Goal: Information Seeking & Learning: Learn about a topic

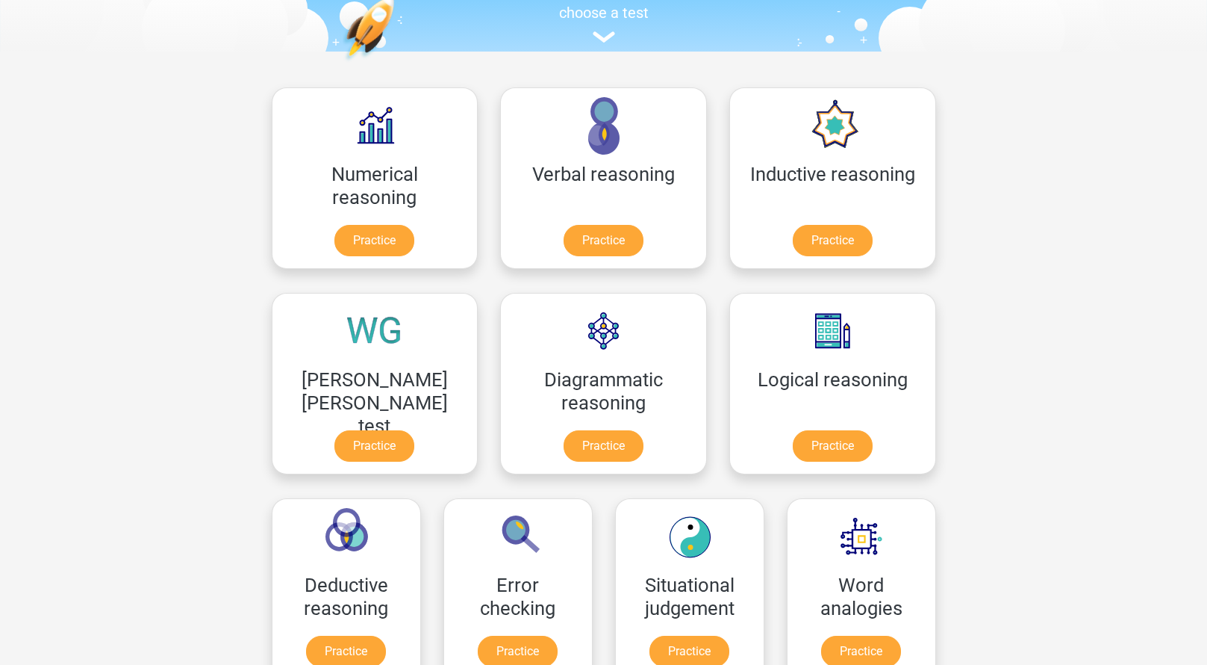
scroll to position [163, 0]
click at [559, 637] on link "Practice" at bounding box center [518, 653] width 84 height 33
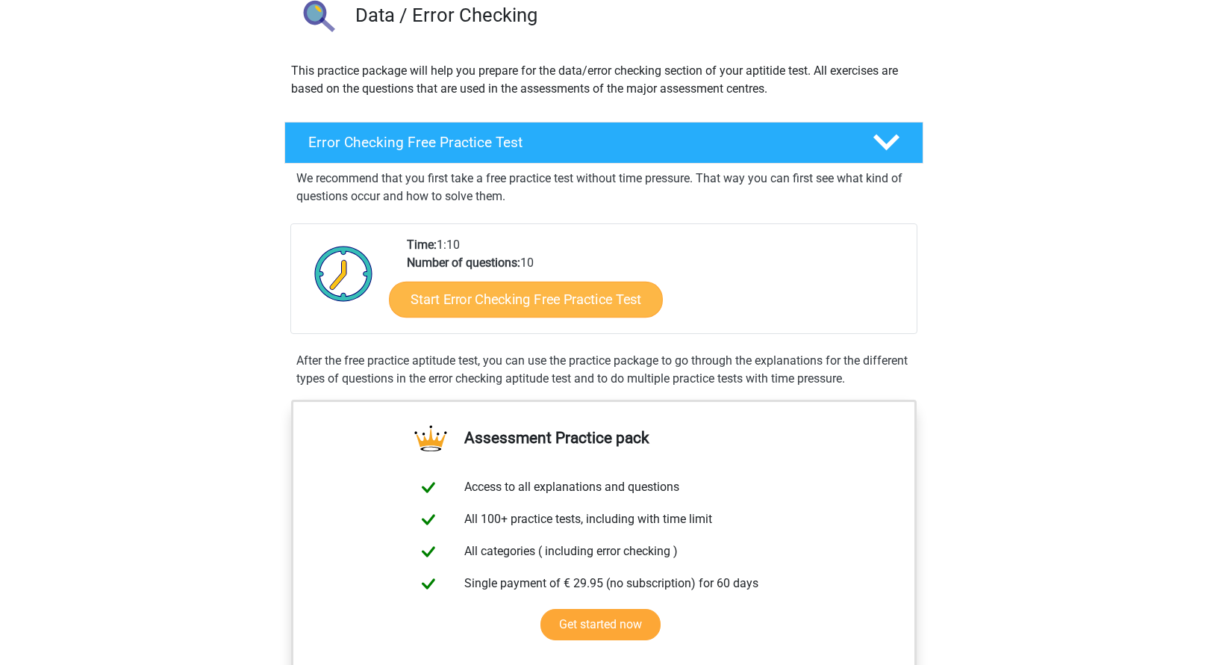
scroll to position [149, 0]
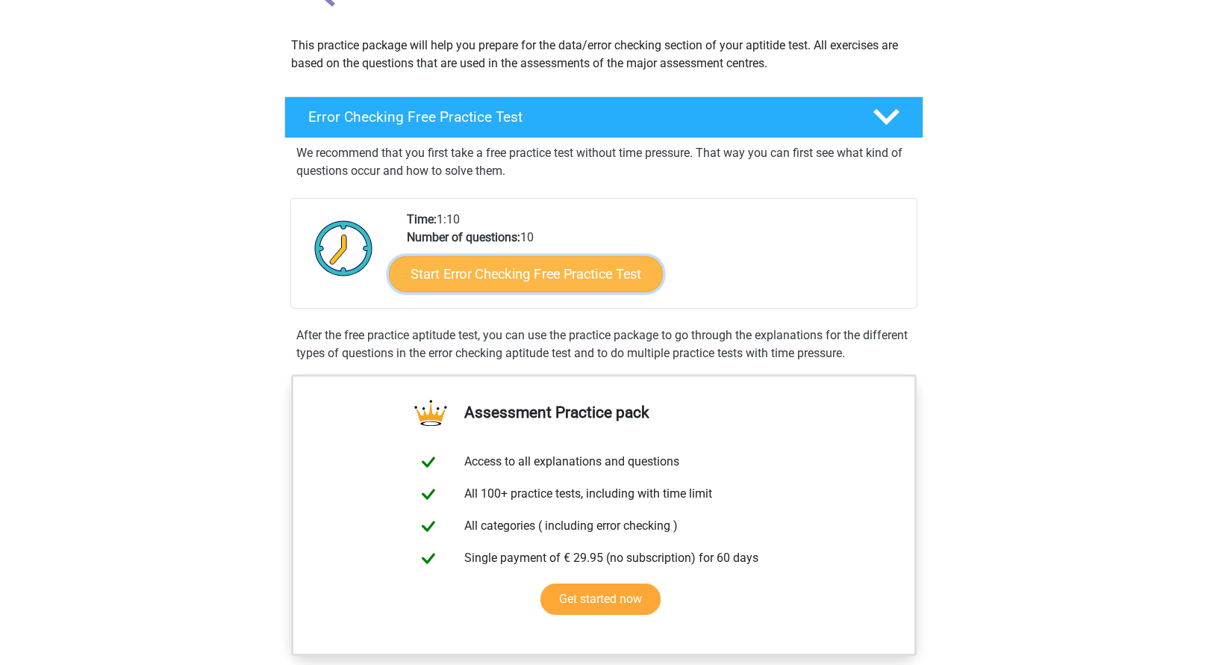
drag, startPoint x: 553, startPoint y: 272, endPoint x: 564, endPoint y: 272, distance: 10.5
click at [553, 271] on link "Start Error Checking Free Practice Test" at bounding box center [526, 274] width 274 height 36
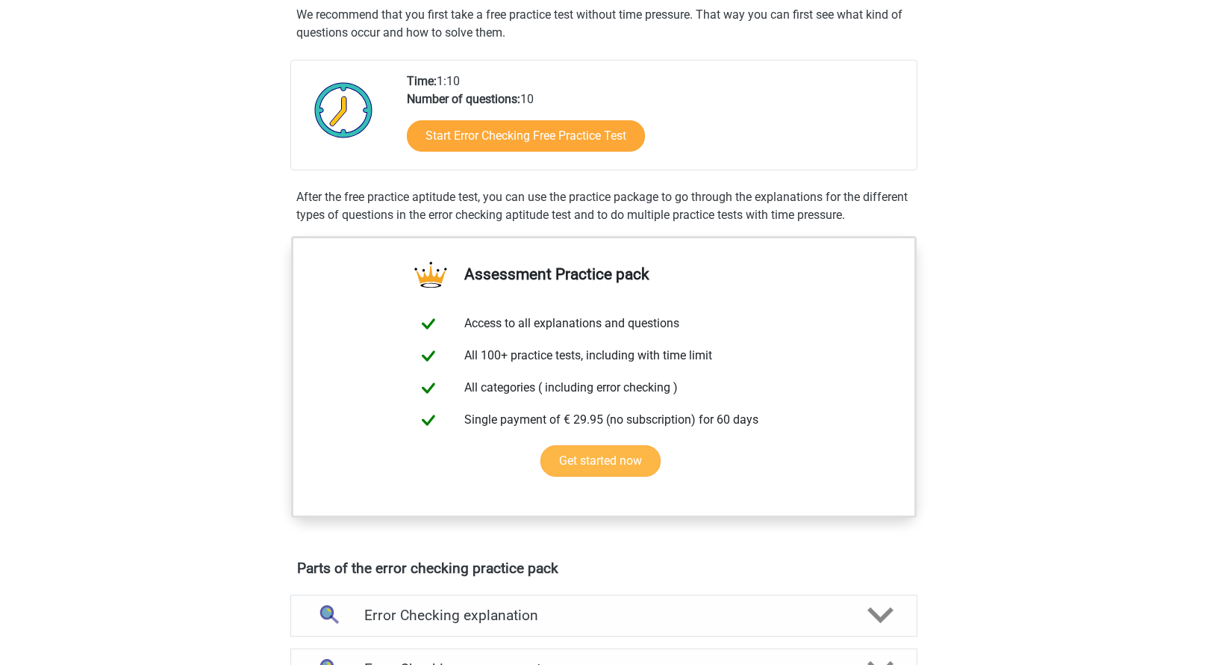
scroll to position [299, 0]
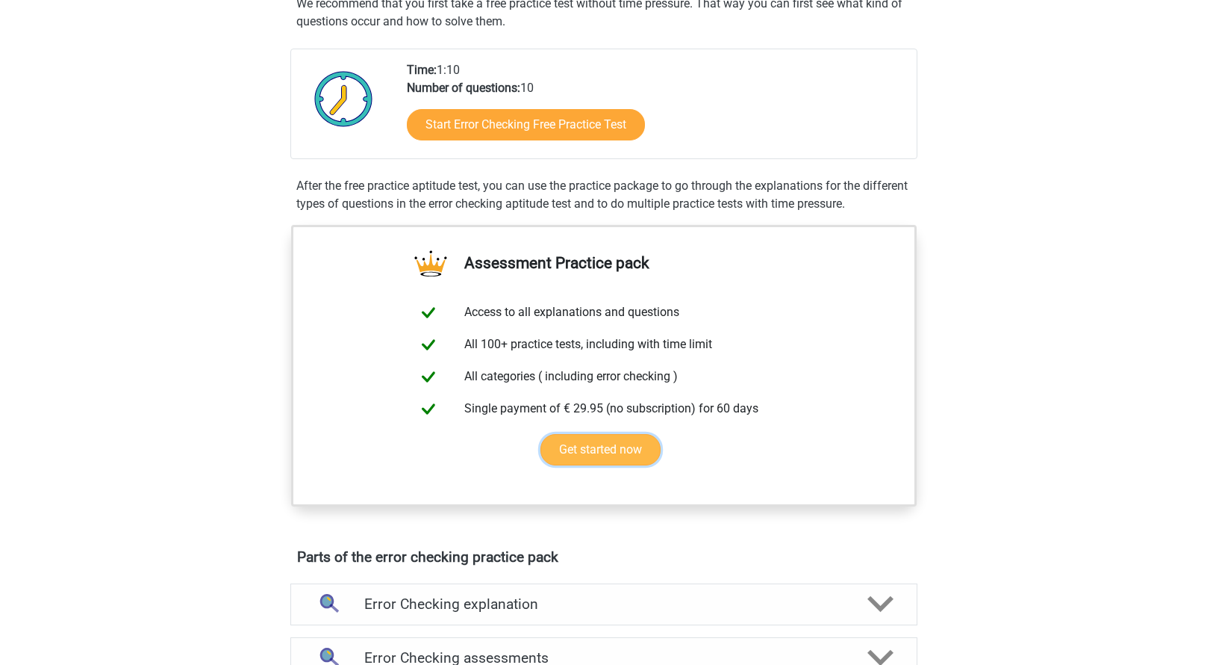
click at [593, 443] on link "Get started now" at bounding box center [601, 449] width 120 height 31
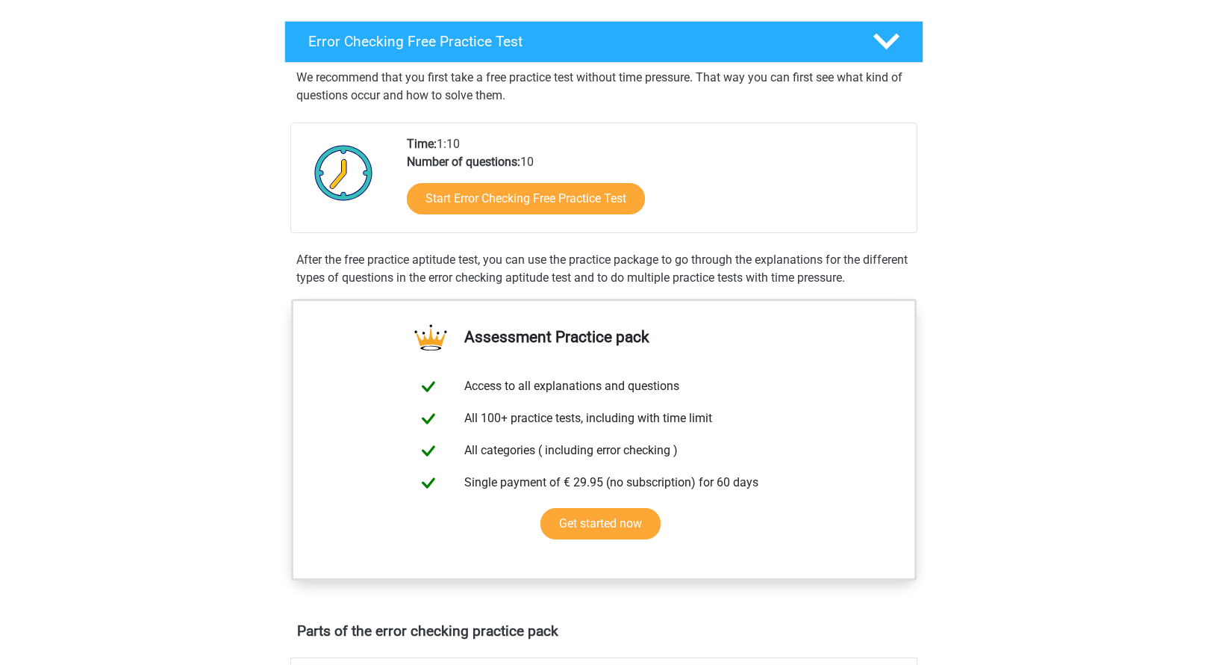
scroll to position [224, 0]
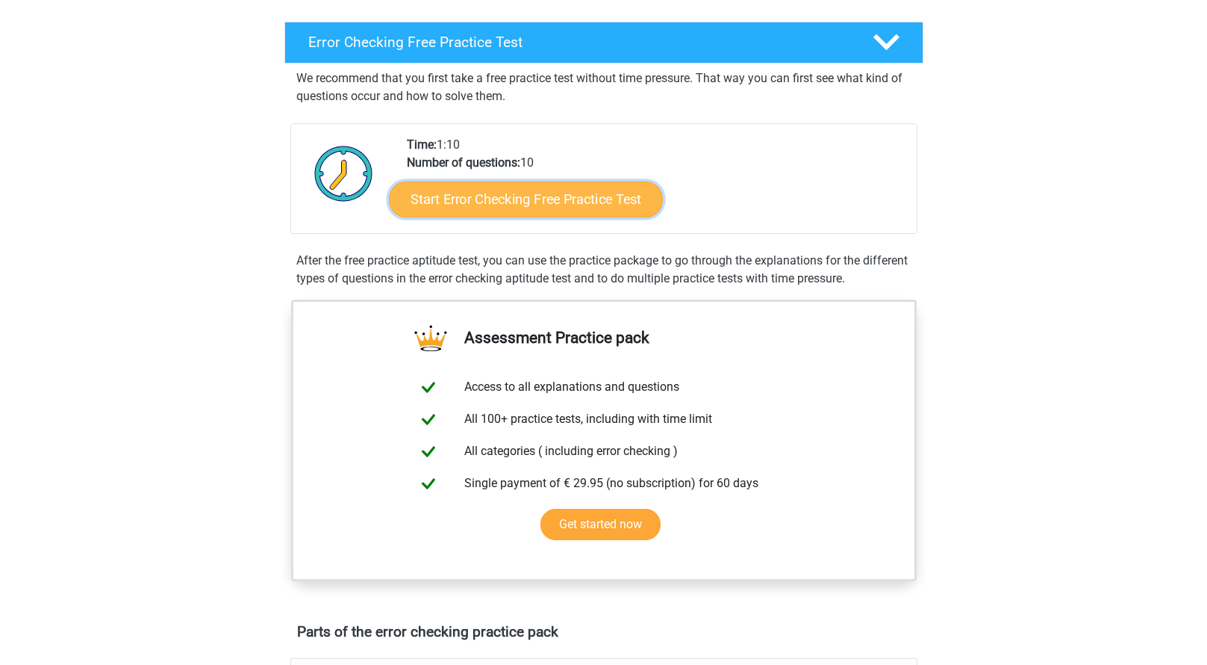
click at [570, 204] on link "Start Error Checking Free Practice Test" at bounding box center [526, 199] width 274 height 36
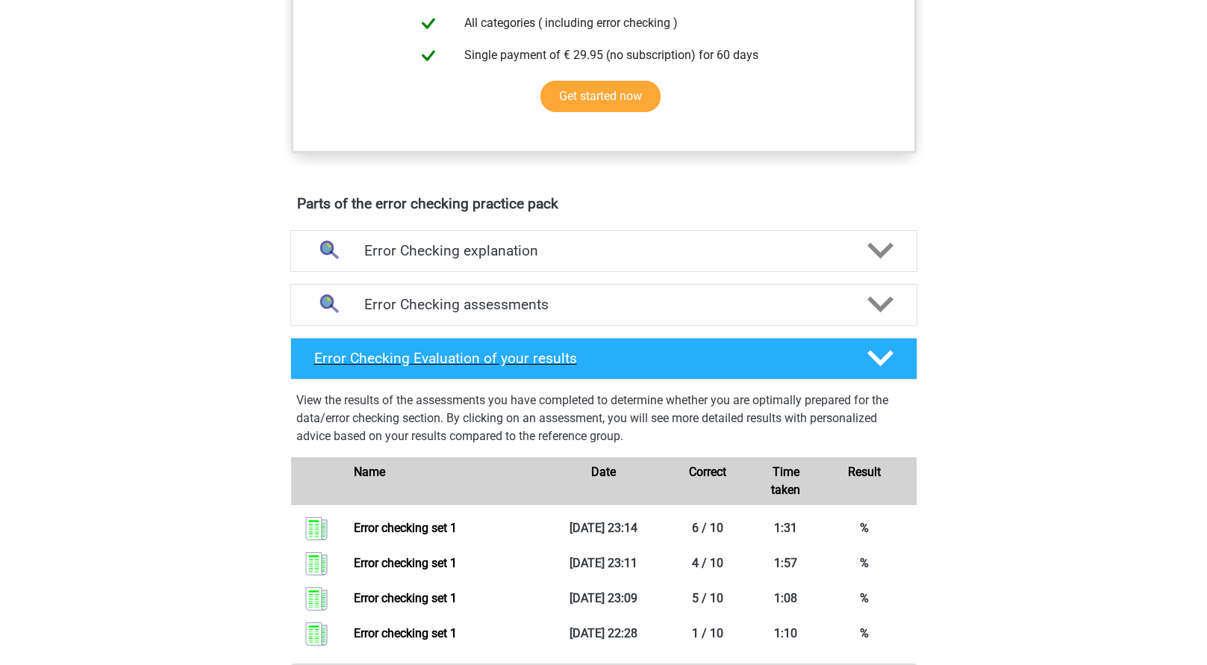
scroll to position [672, 0]
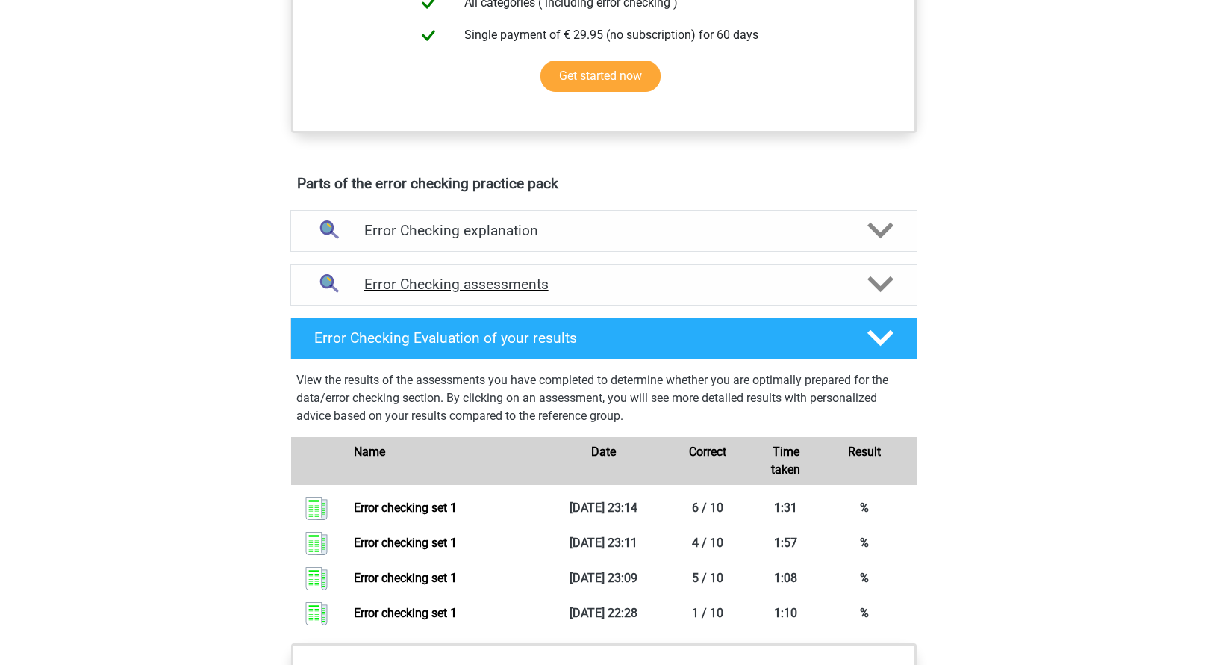
click at [517, 284] on h4 "Error Checking assessments" at bounding box center [603, 284] width 479 height 17
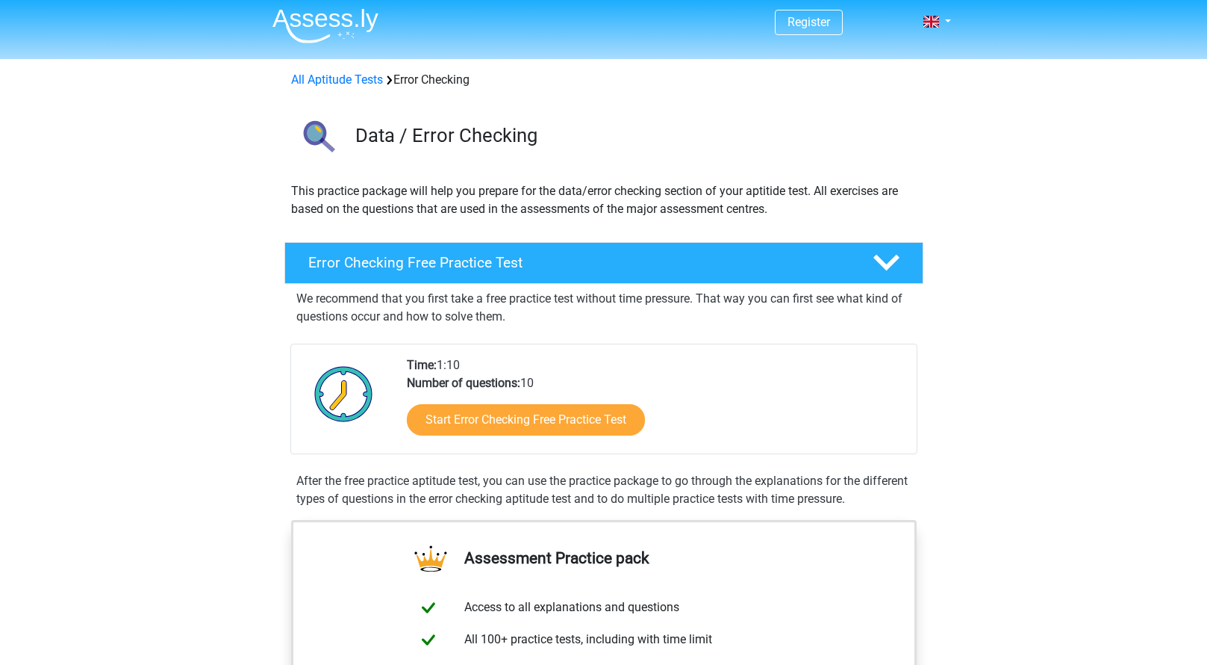
scroll to position [0, 0]
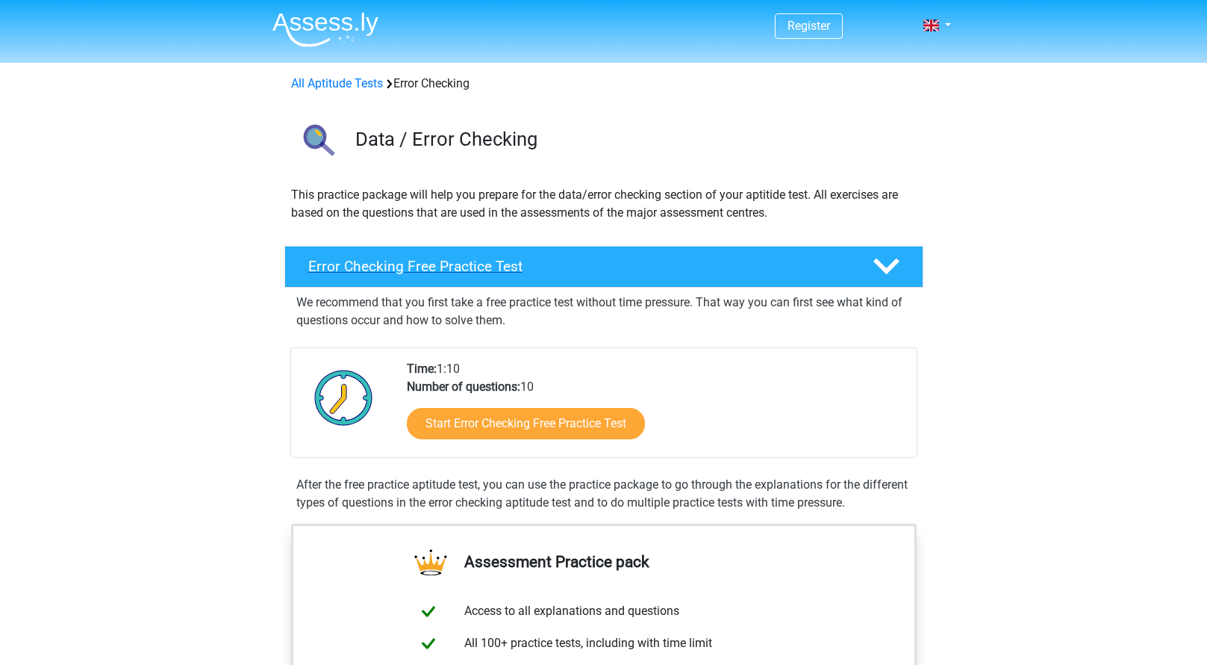
click at [664, 273] on h4 "Error Checking Free Practice Test" at bounding box center [578, 266] width 541 height 17
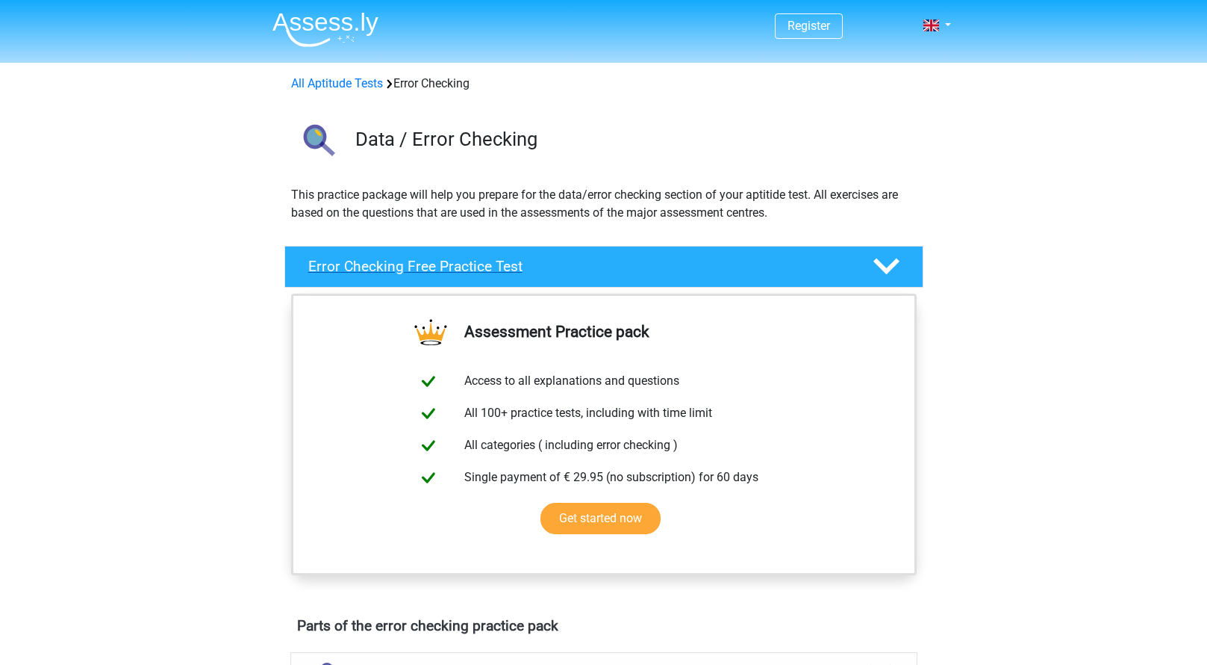
click at [651, 274] on h4 "Error Checking Free Practice Test" at bounding box center [578, 266] width 541 height 17
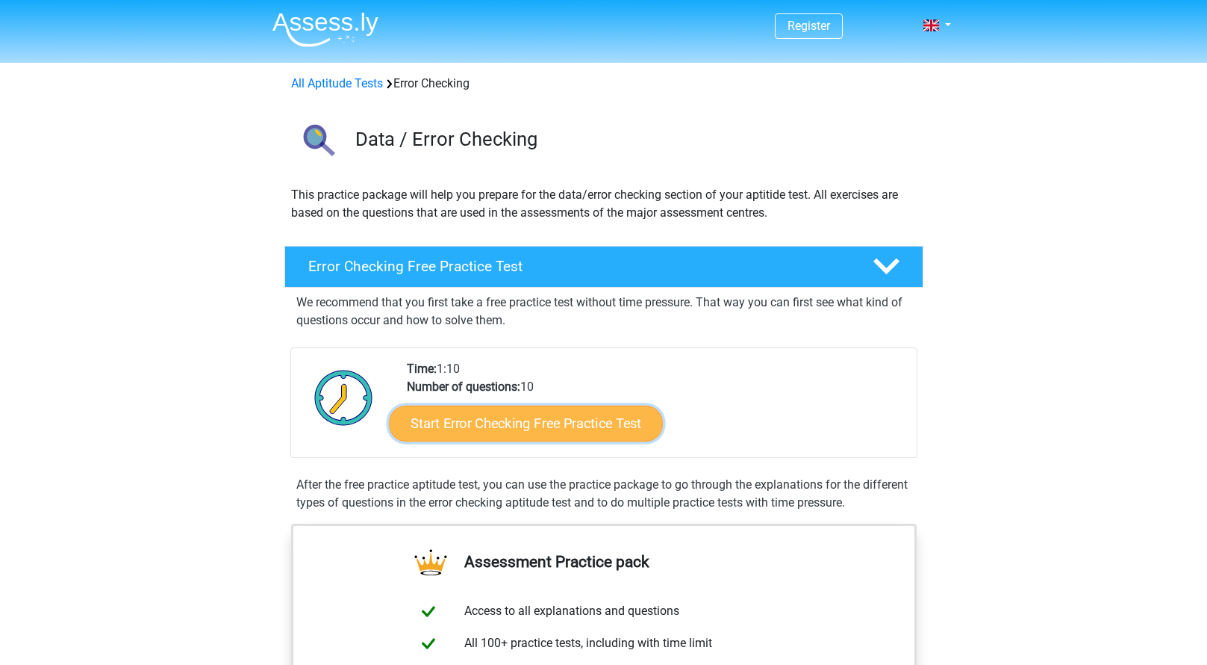
click at [586, 420] on link "Start Error Checking Free Practice Test" at bounding box center [526, 423] width 274 height 36
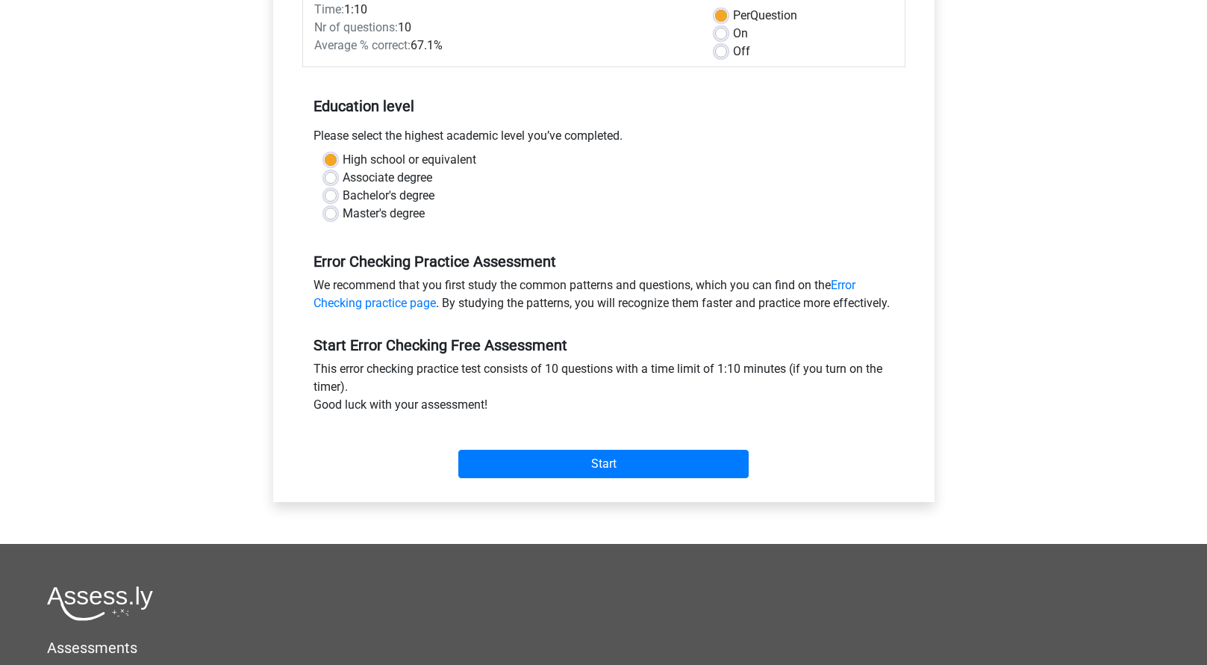
scroll to position [299, 0]
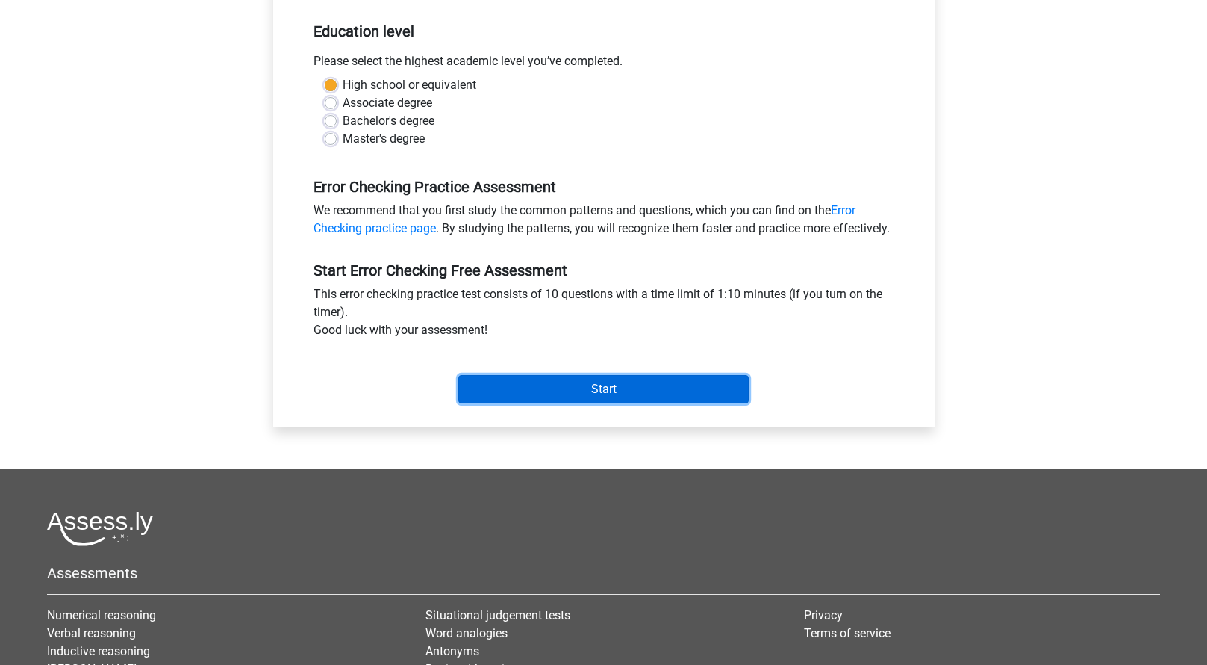
click at [612, 403] on input "Start" at bounding box center [603, 389] width 290 height 28
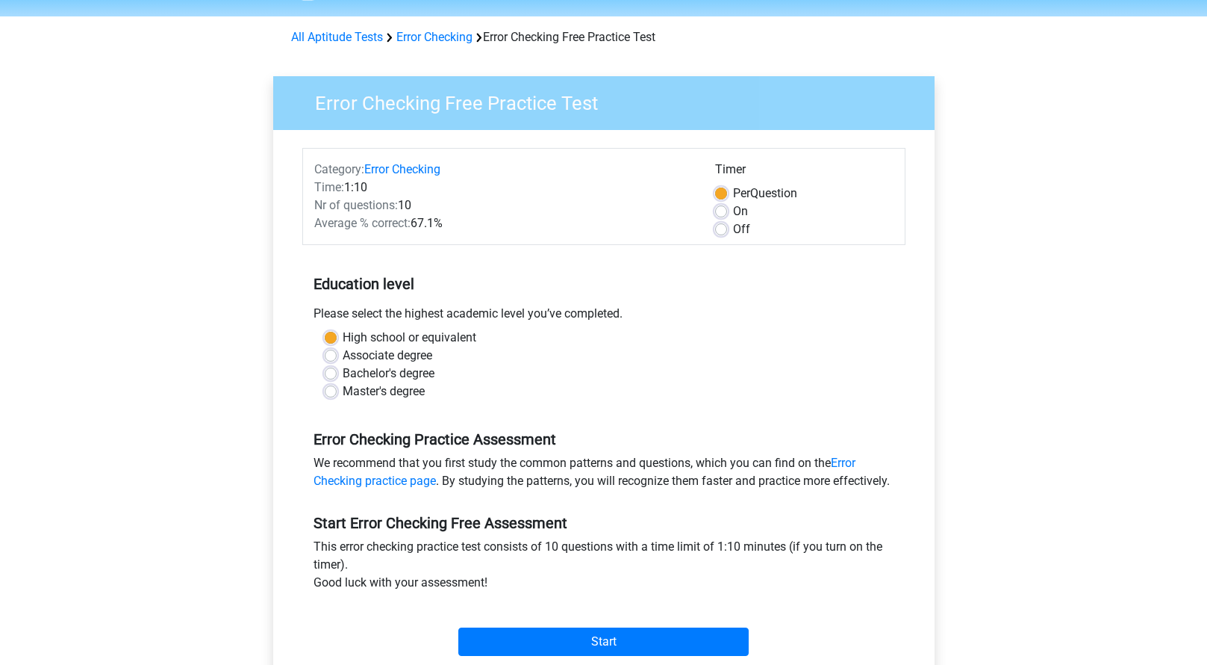
scroll to position [0, 0]
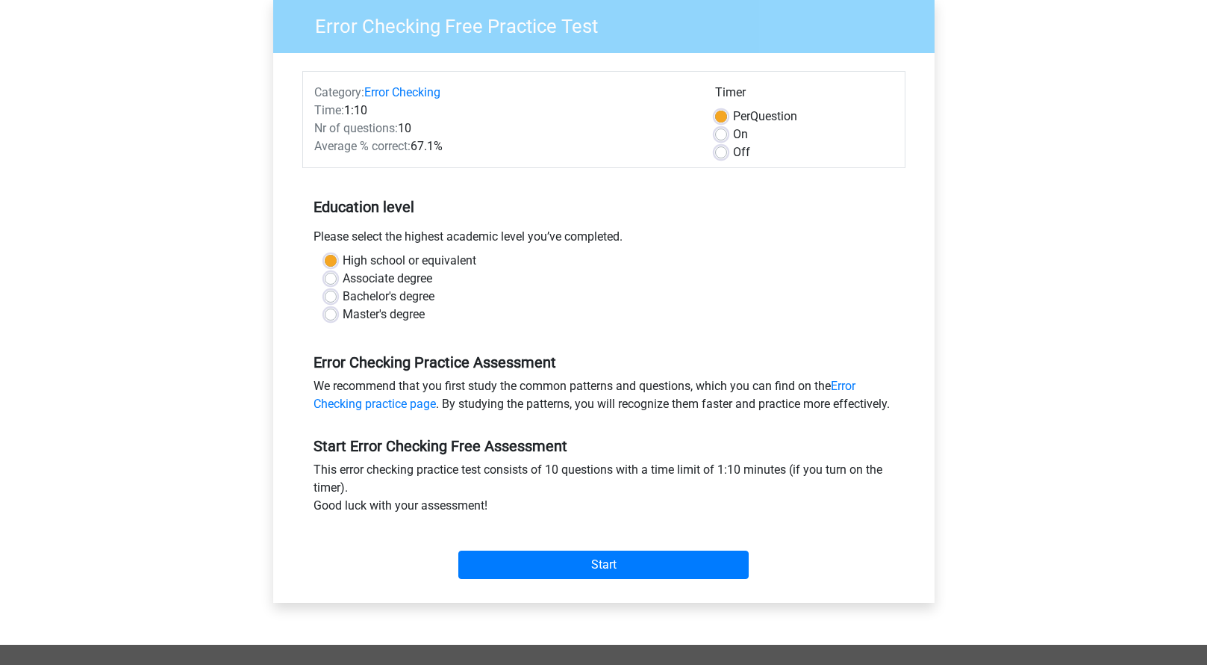
scroll to position [149, 0]
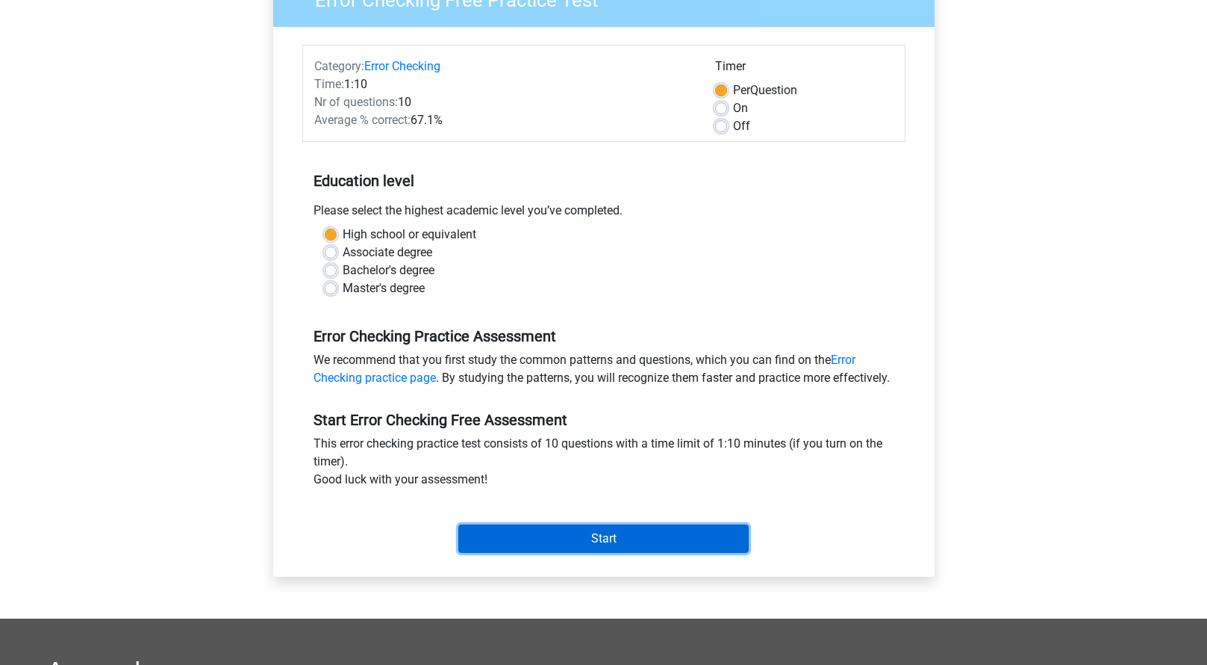
click at [532, 553] on input "Start" at bounding box center [603, 538] width 290 height 28
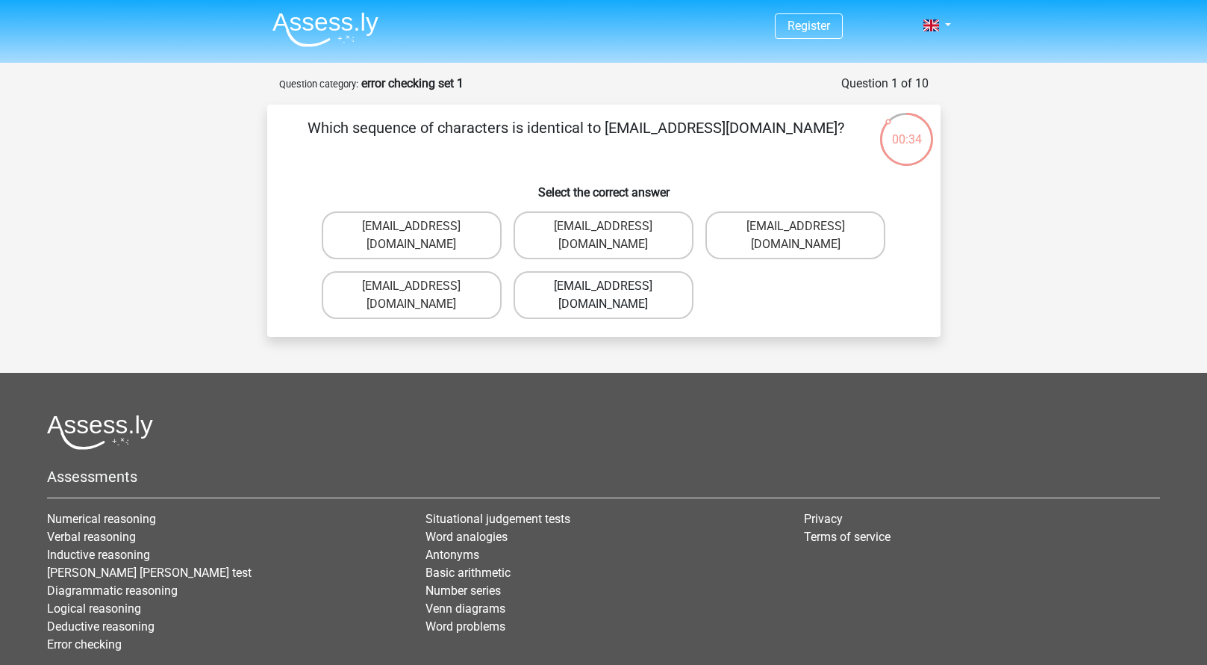
click at [577, 271] on label "Evie_Meade@joinmail.com.uk" at bounding box center [604, 295] width 180 height 48
click at [603, 286] on input "[EMAIL_ADDRESS][DOMAIN_NAME]" at bounding box center [608, 291] width 10 height 10
radio input "true"
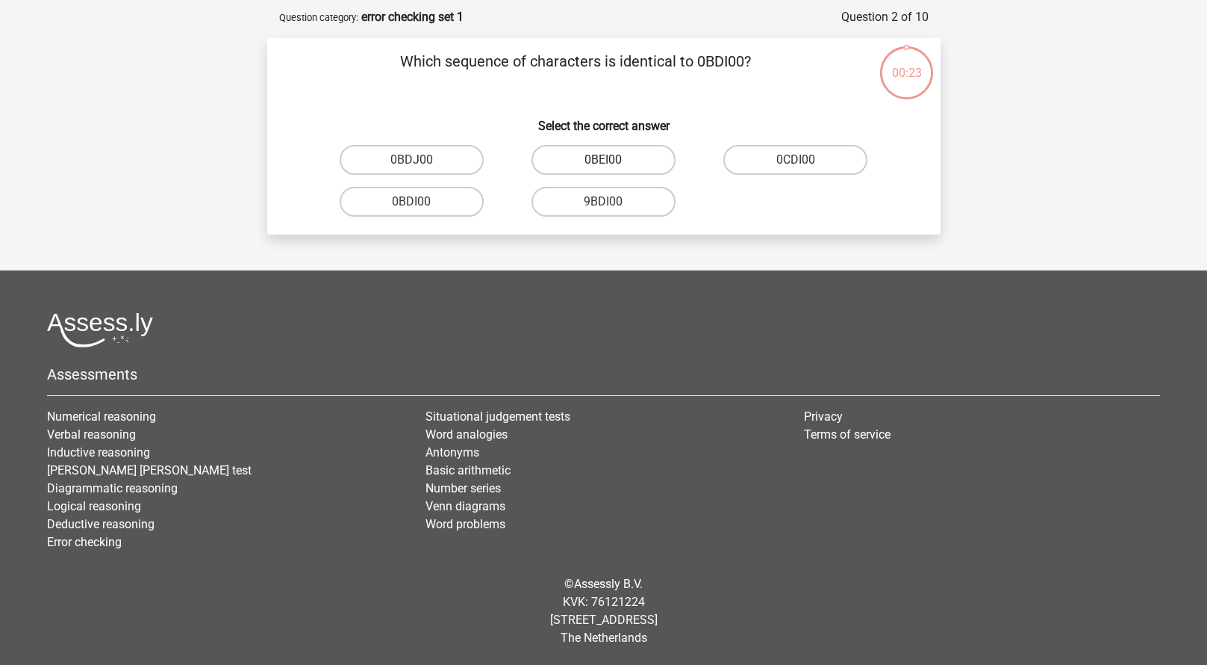
click at [597, 158] on label "0BEI00" at bounding box center [604, 160] width 144 height 30
click at [603, 160] on input "0BEI00" at bounding box center [608, 165] width 10 height 10
radio input "true"
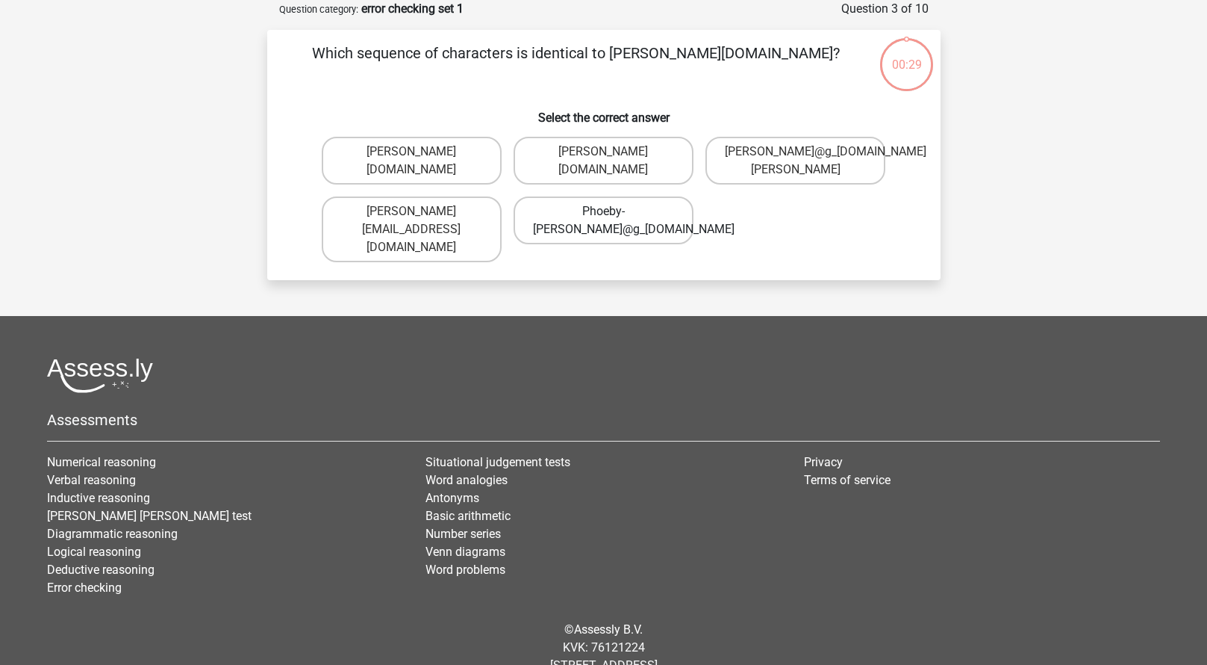
click at [624, 217] on label "Phoeby-Patterson@g_mail.gr" at bounding box center [604, 220] width 180 height 48
click at [613, 217] on input "Phoeby-Patterson@g_mail.gr" at bounding box center [608, 216] width 10 height 10
radio input "true"
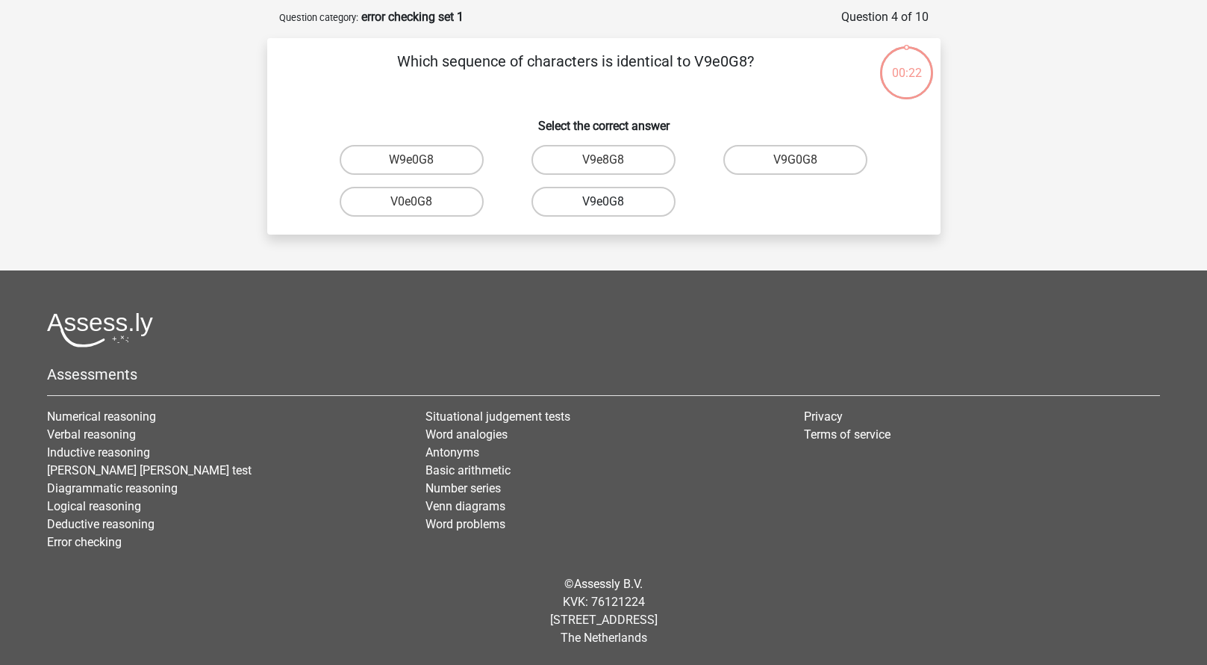
click at [609, 195] on label "V9e0G8" at bounding box center [604, 202] width 144 height 30
click at [609, 202] on input "V9e0G8" at bounding box center [608, 207] width 10 height 10
radio input "true"
click at [615, 205] on label "90051S" at bounding box center [604, 202] width 144 height 30
click at [613, 205] on input "90051S" at bounding box center [608, 207] width 10 height 10
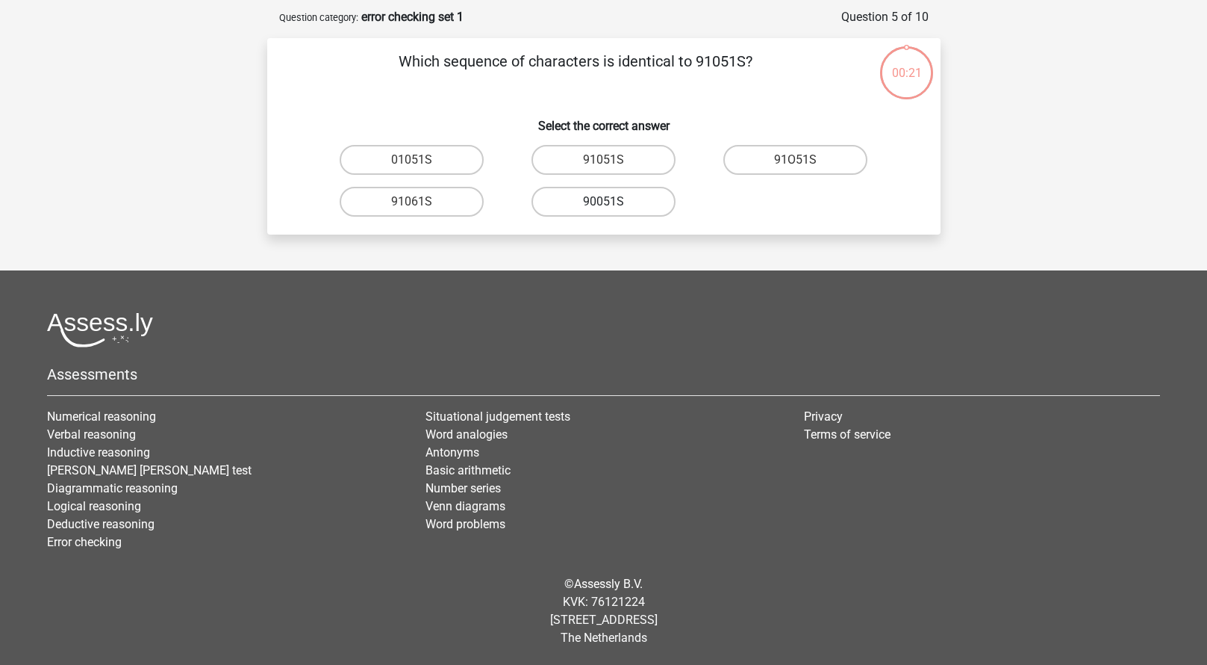
radio input "true"
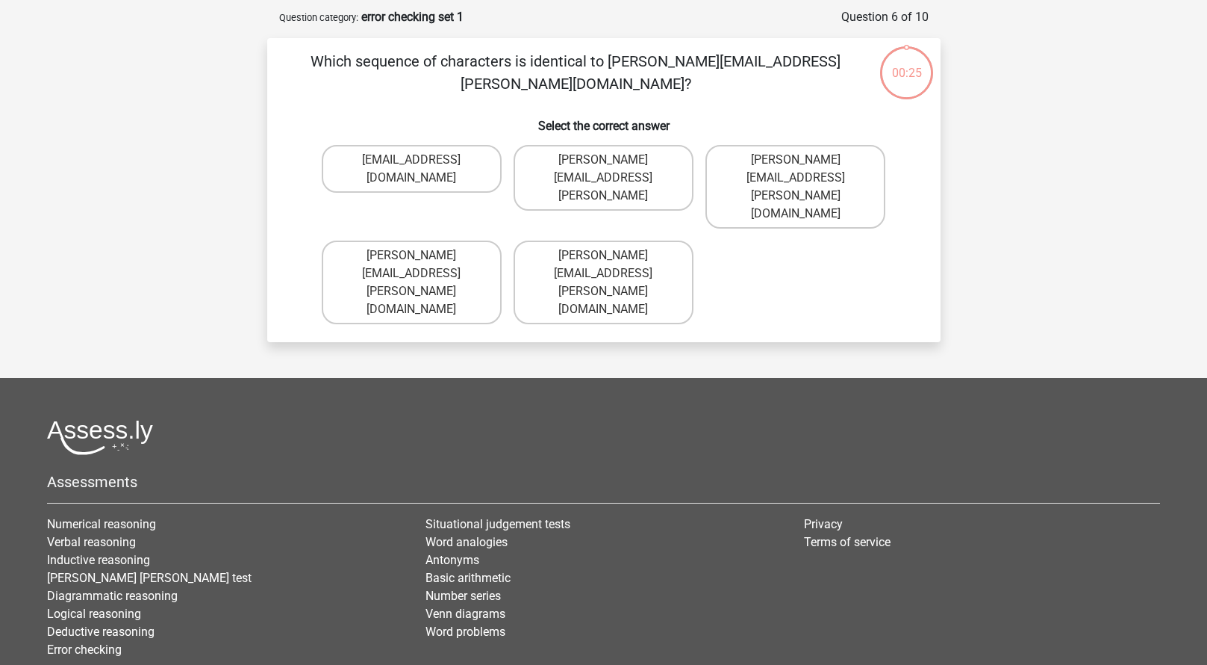
click at [611, 255] on input "Connor.Paterson@mailme.com" at bounding box center [608, 260] width 10 height 10
radio input "true"
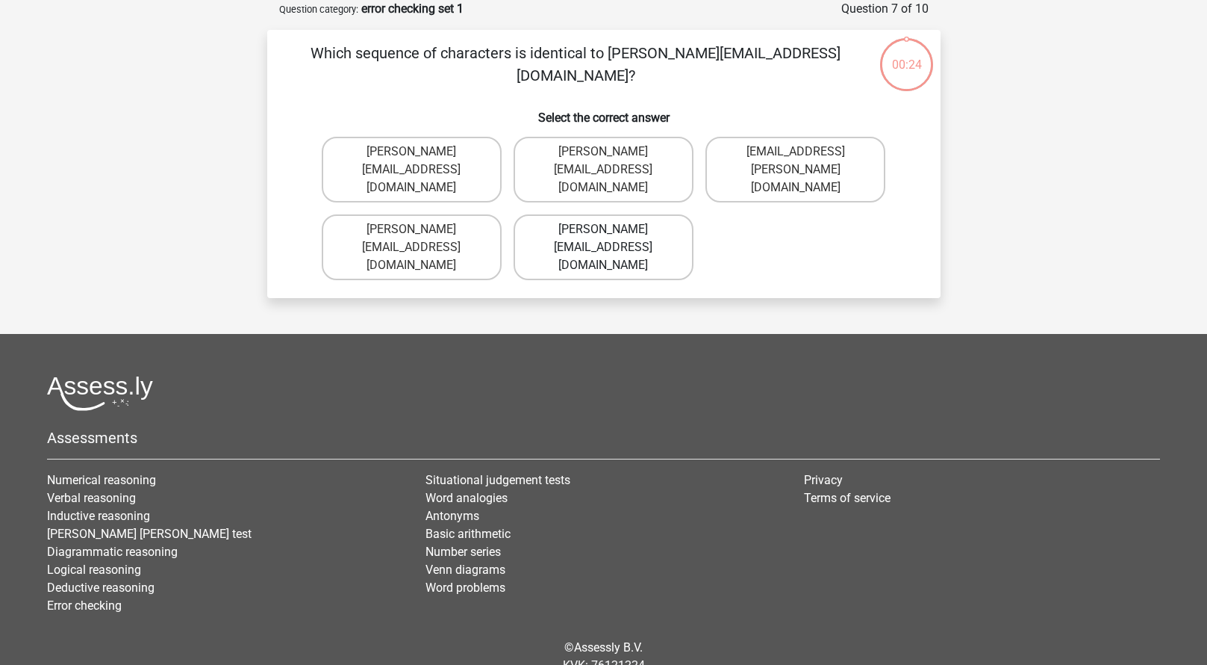
click at [594, 214] on label "Ava-Carroll@memail.uk.com" at bounding box center [604, 247] width 180 height 66
click at [603, 229] on input "Ava-Carroll@memail.uk.com" at bounding box center [608, 234] width 10 height 10
radio input "true"
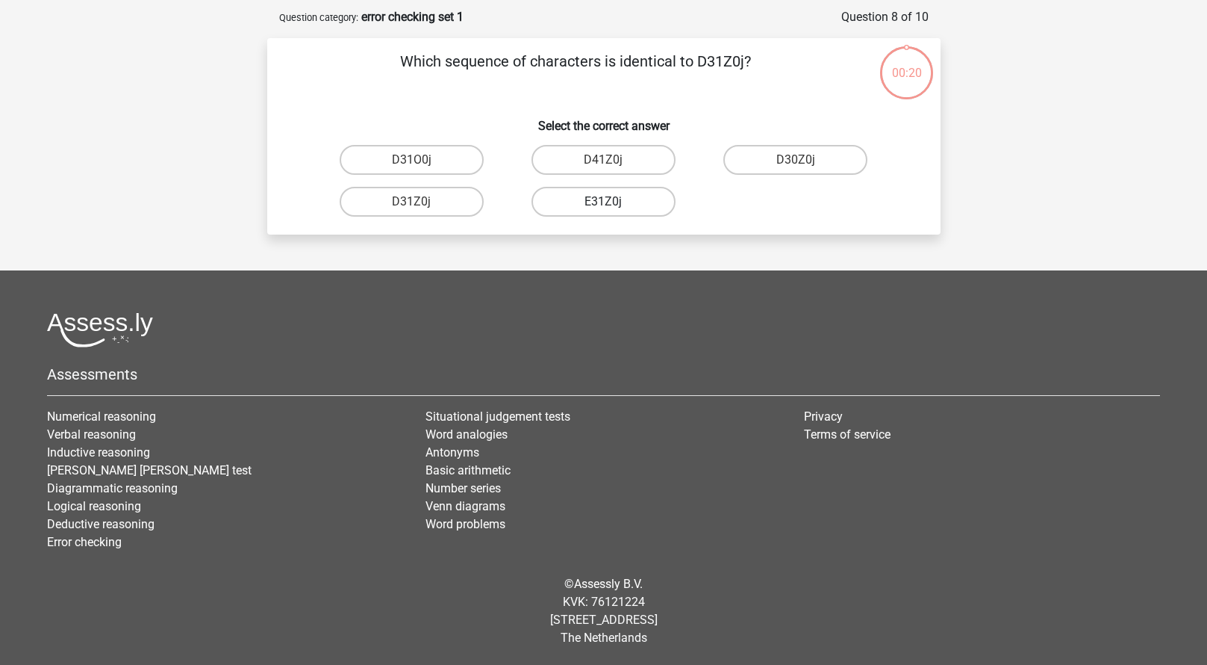
click at [596, 206] on label "E31Z0j" at bounding box center [604, 202] width 144 height 30
click at [603, 206] on input "E31Z0j" at bounding box center [608, 207] width 10 height 10
radio input "true"
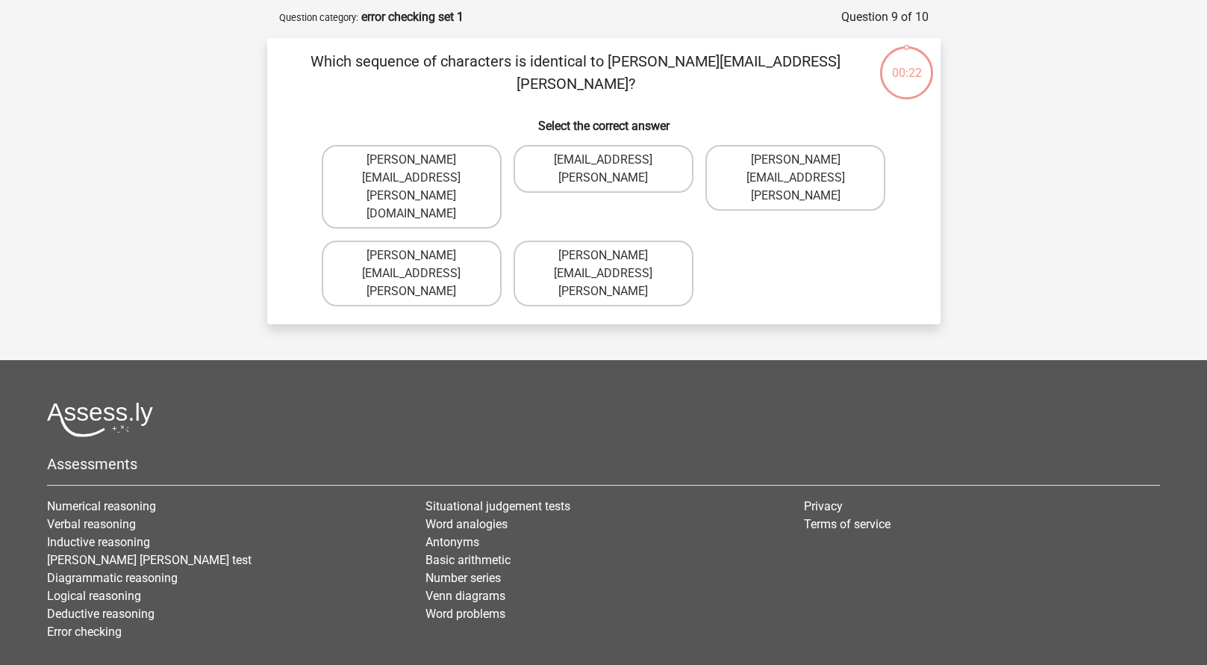
click at [611, 255] on input "Arthur.Bradly@mailme.coo" at bounding box center [608, 260] width 10 height 10
radio input "true"
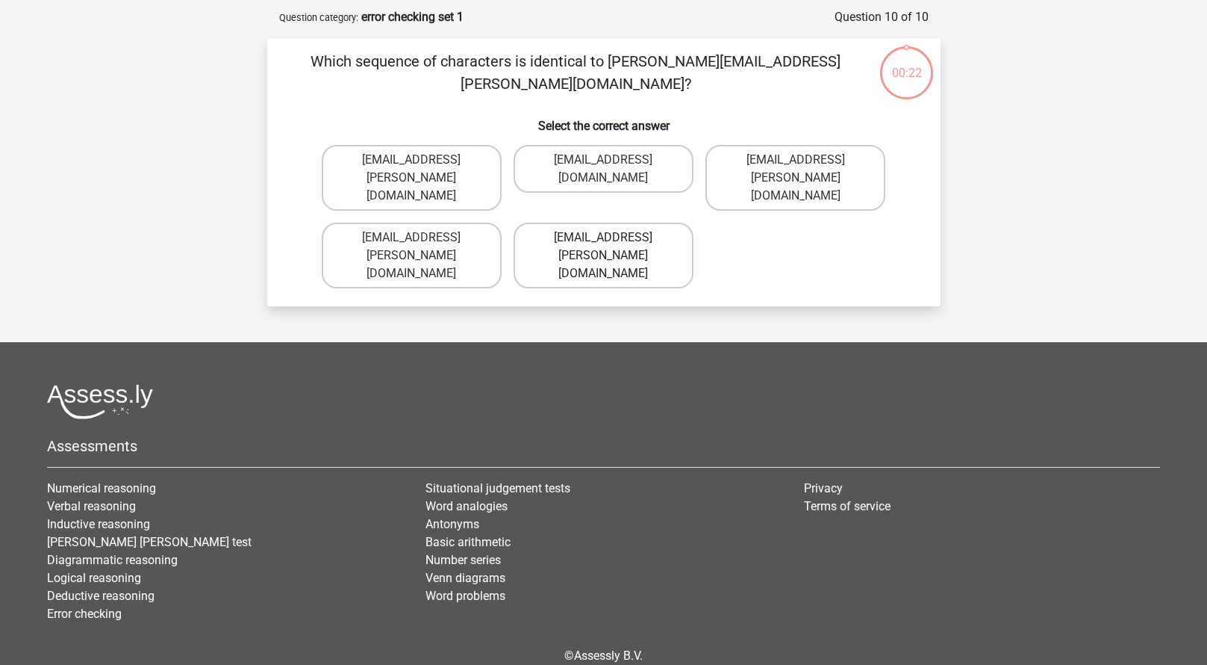
scroll to position [75, 0]
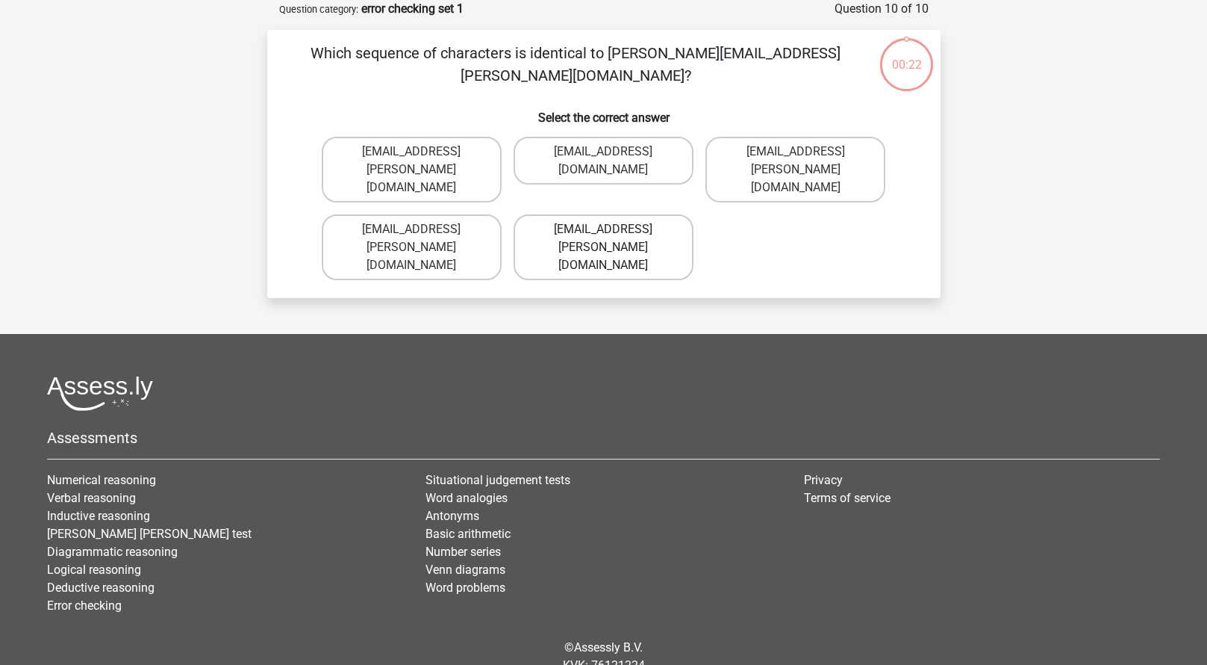
click at [600, 214] on label "Theo+Sadler@Gmail.uk.com" at bounding box center [604, 247] width 180 height 66
click at [603, 229] on input "Theo+Sadler@Gmail.uk.com" at bounding box center [608, 234] width 10 height 10
radio input "true"
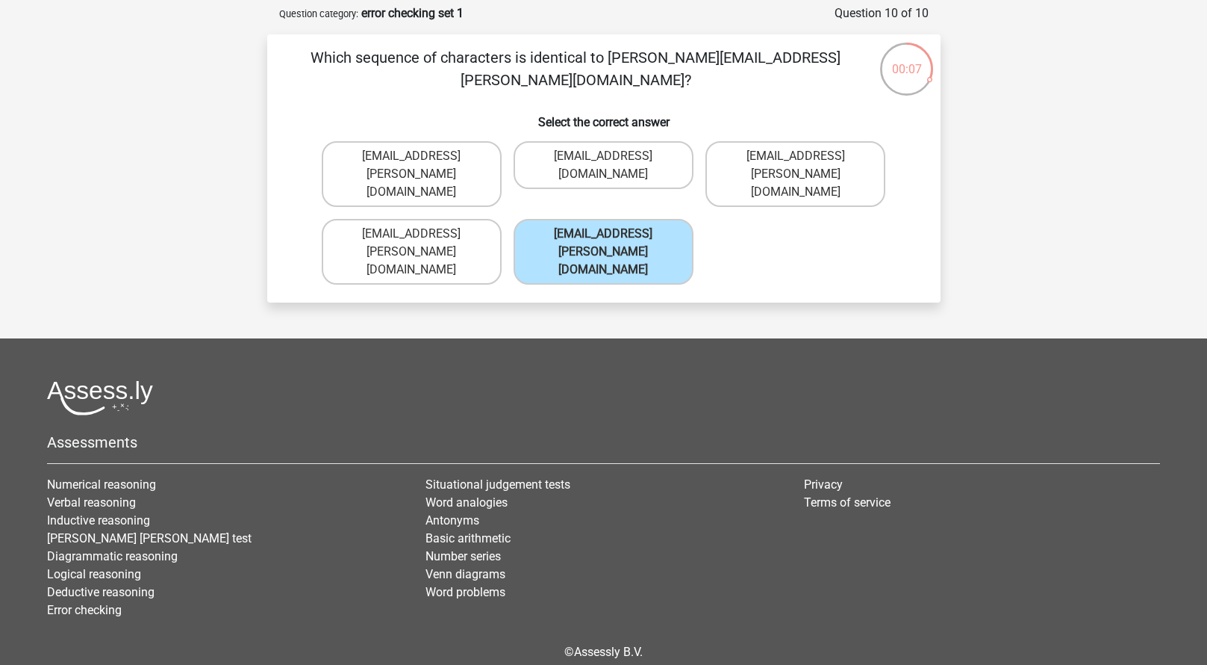
scroll to position [0, 0]
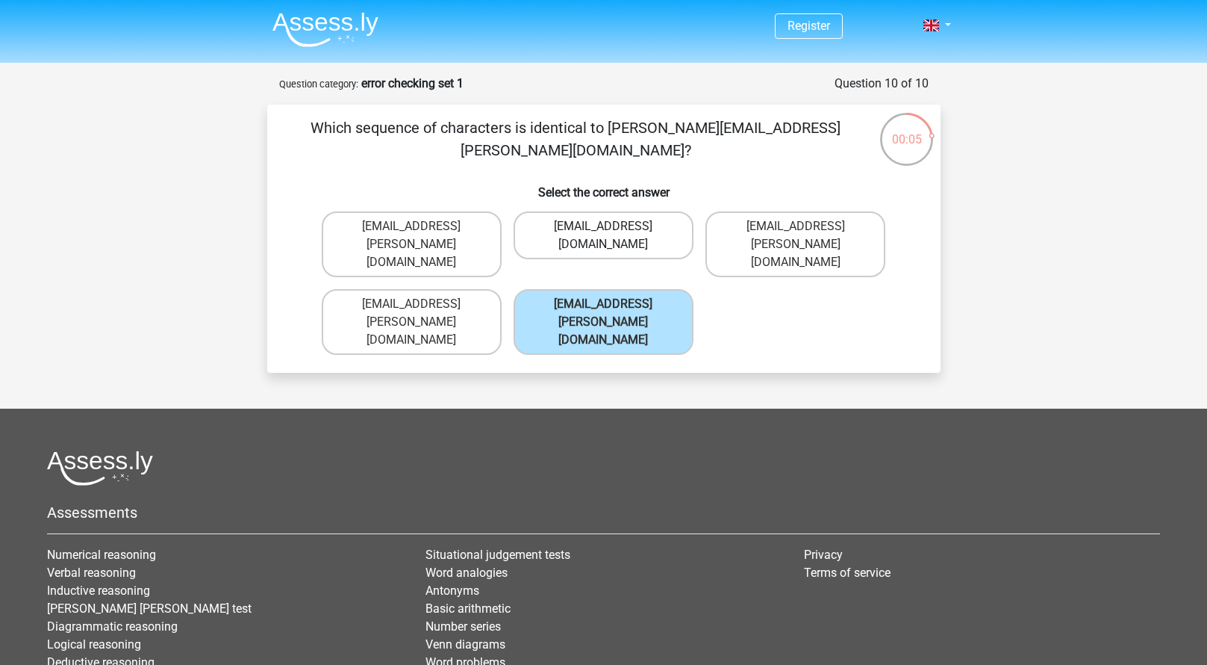
click at [586, 222] on label "Theo+Sadller@Gmail.uk.com" at bounding box center [604, 235] width 180 height 48
click at [603, 226] on input "Theo+Sadller@Gmail.uk.com" at bounding box center [608, 231] width 10 height 10
radio input "true"
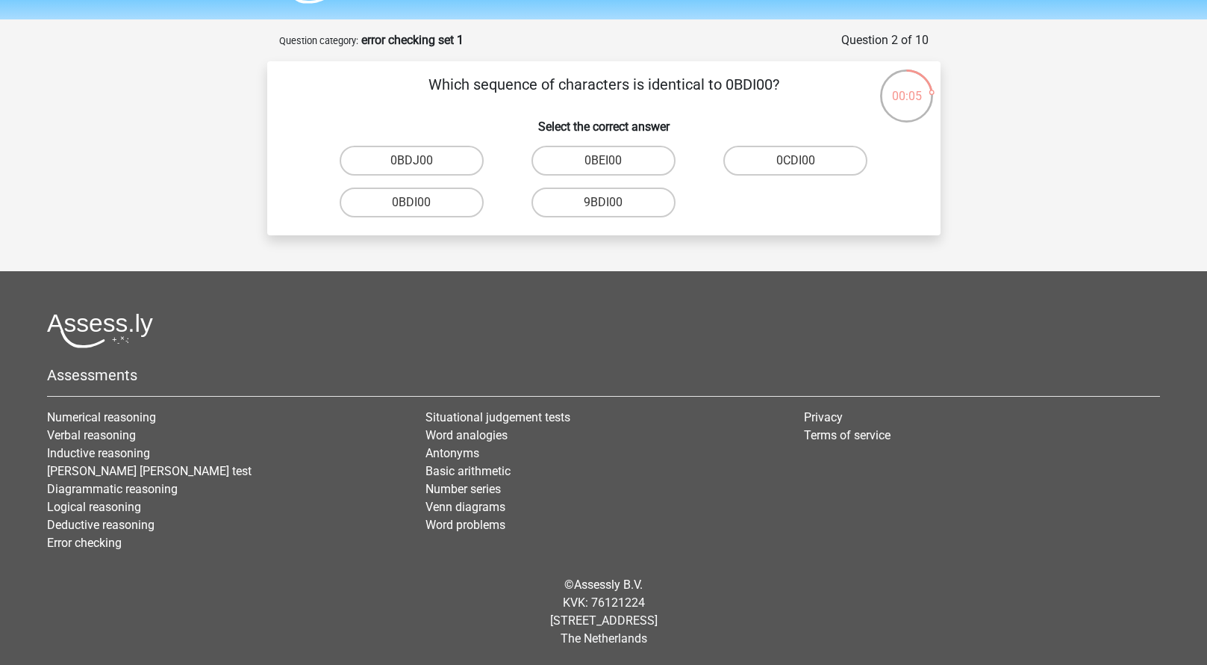
scroll to position [44, 0]
click at [585, 147] on label "0BEI00" at bounding box center [604, 160] width 144 height 30
click at [603, 160] on input "0BEI00" at bounding box center [608, 165] width 10 height 10
radio input "true"
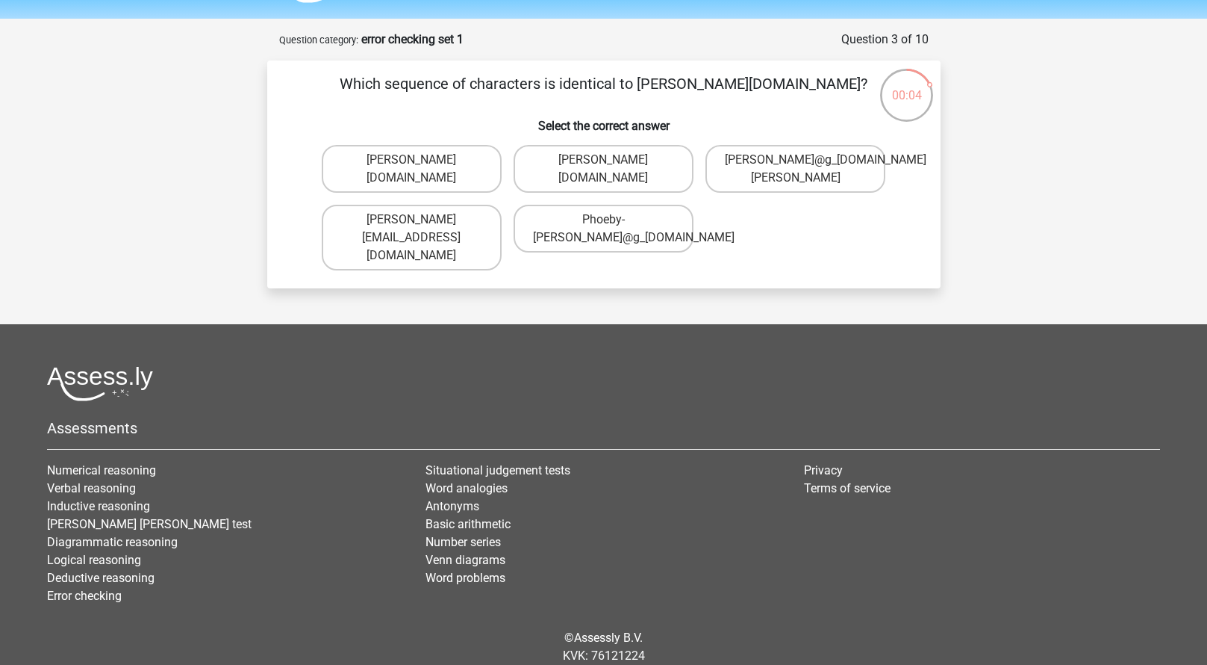
click at [582, 152] on label "Phoebe-Patterson@g_mail.gr" at bounding box center [604, 169] width 180 height 48
click at [603, 160] on input "Phoebe-Patterson@g_mail.gr" at bounding box center [608, 165] width 10 height 10
radio input "true"
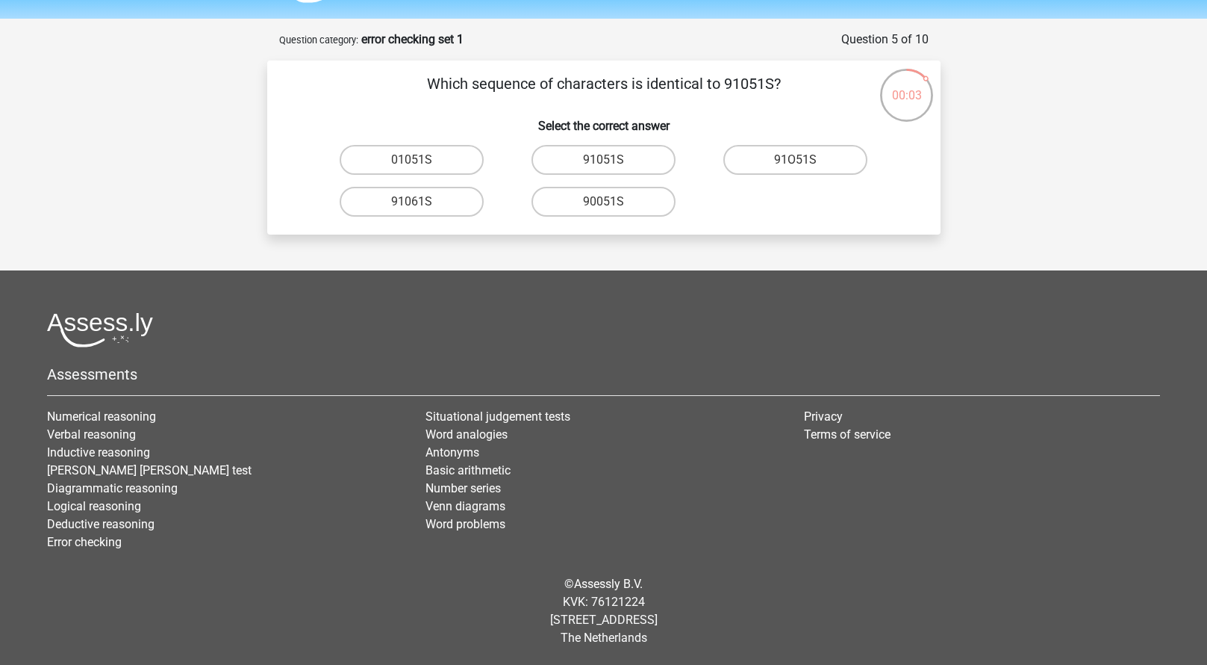
click at [582, 153] on label "91051S" at bounding box center [604, 160] width 144 height 30
click at [603, 160] on input "91051S" at bounding box center [608, 165] width 10 height 10
radio input "true"
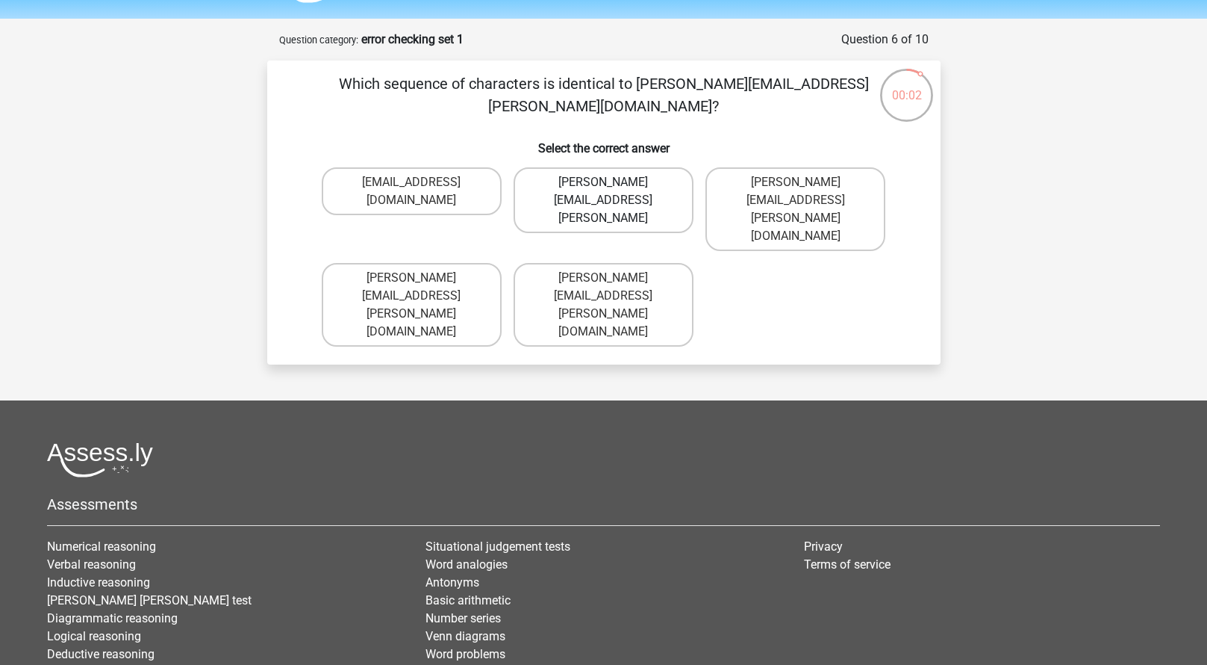
click at [583, 167] on label "Connor.Paterson@mailme.coo" at bounding box center [604, 200] width 180 height 66
click at [603, 182] on input "Connor.Paterson@mailme.coo" at bounding box center [608, 187] width 10 height 10
radio input "true"
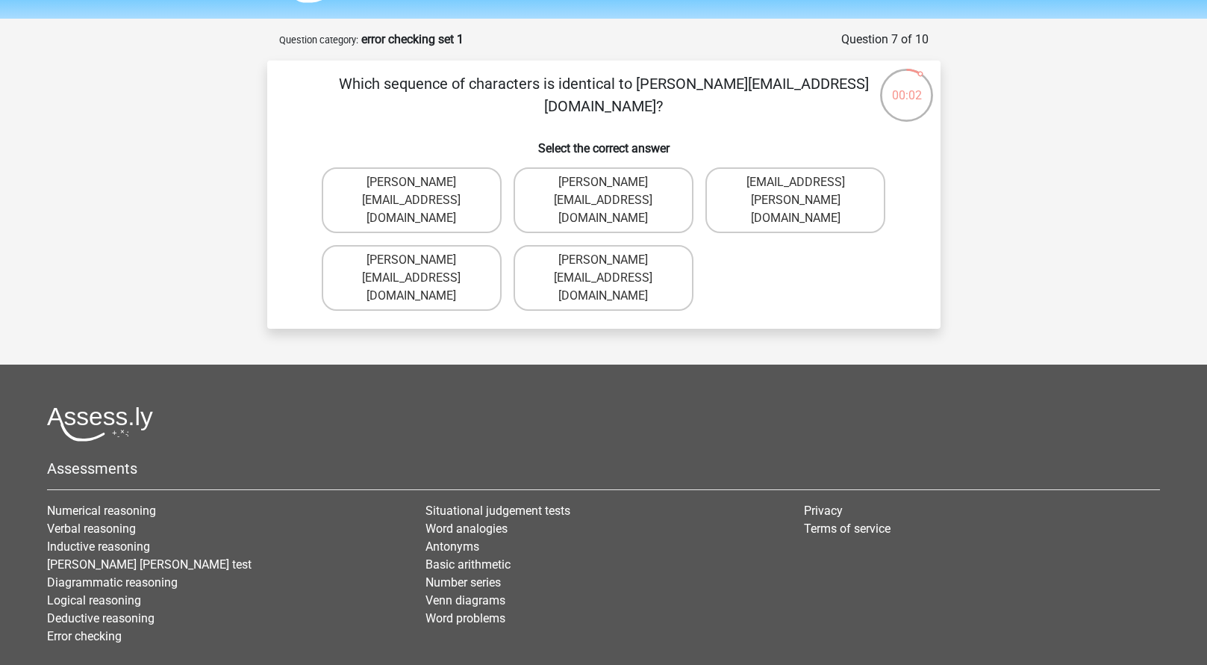
click at [583, 167] on label "Ava-Carroll@mailme.uk.com" at bounding box center [604, 200] width 180 height 66
click at [603, 182] on input "Ava-Carroll@mailme.uk.com" at bounding box center [608, 187] width 10 height 10
radio input "true"
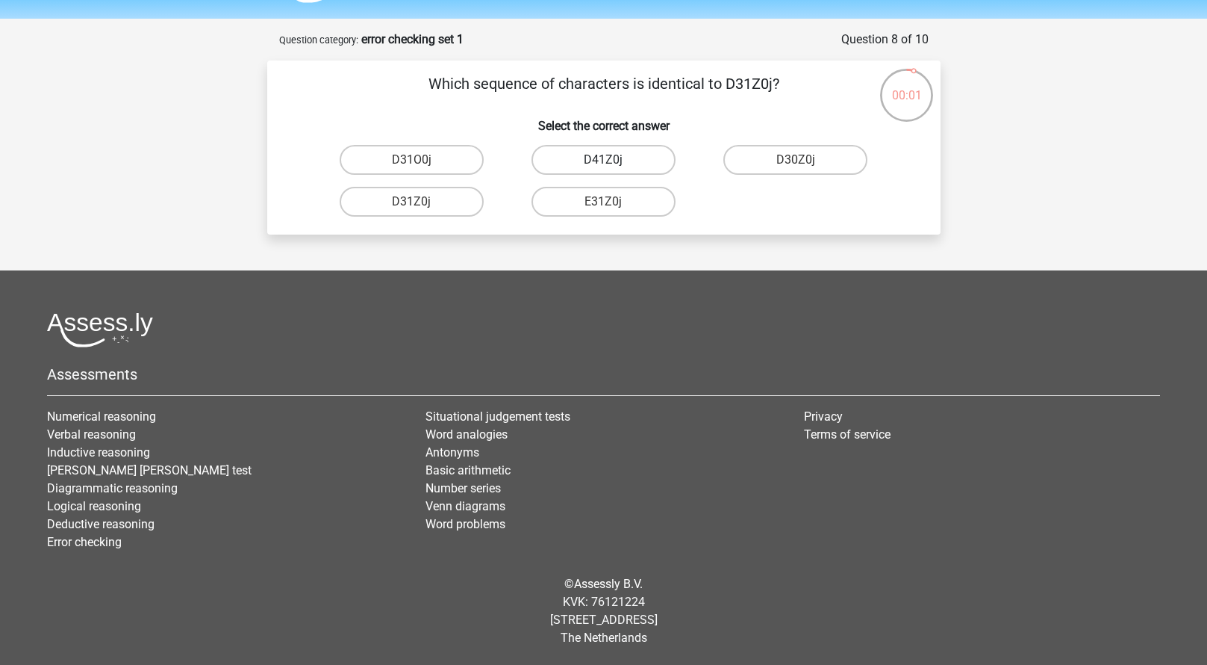
click at [584, 153] on label "D41Z0j" at bounding box center [604, 160] width 144 height 30
click at [603, 160] on input "D41Z0j" at bounding box center [608, 165] width 10 height 10
radio input "true"
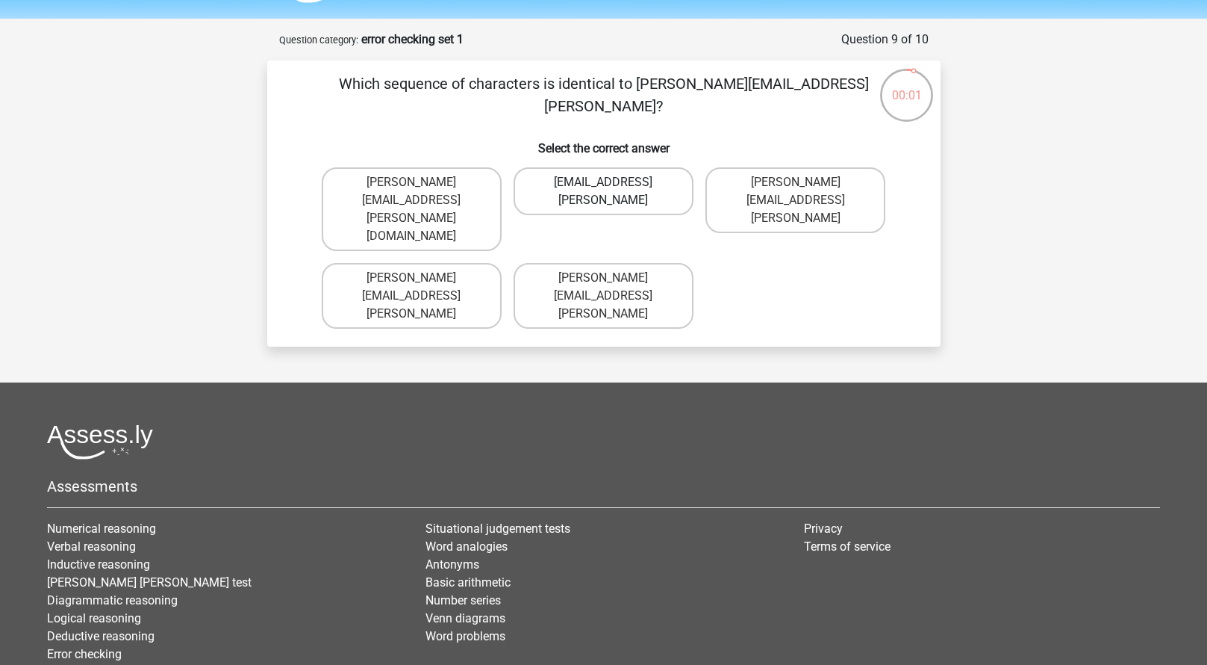
click at [585, 167] on label "Athuro.Bradley@mailme.coo" at bounding box center [604, 191] width 180 height 48
click at [603, 182] on input "Athuro.Bradley@mailme.coo" at bounding box center [608, 187] width 10 height 10
radio input "true"
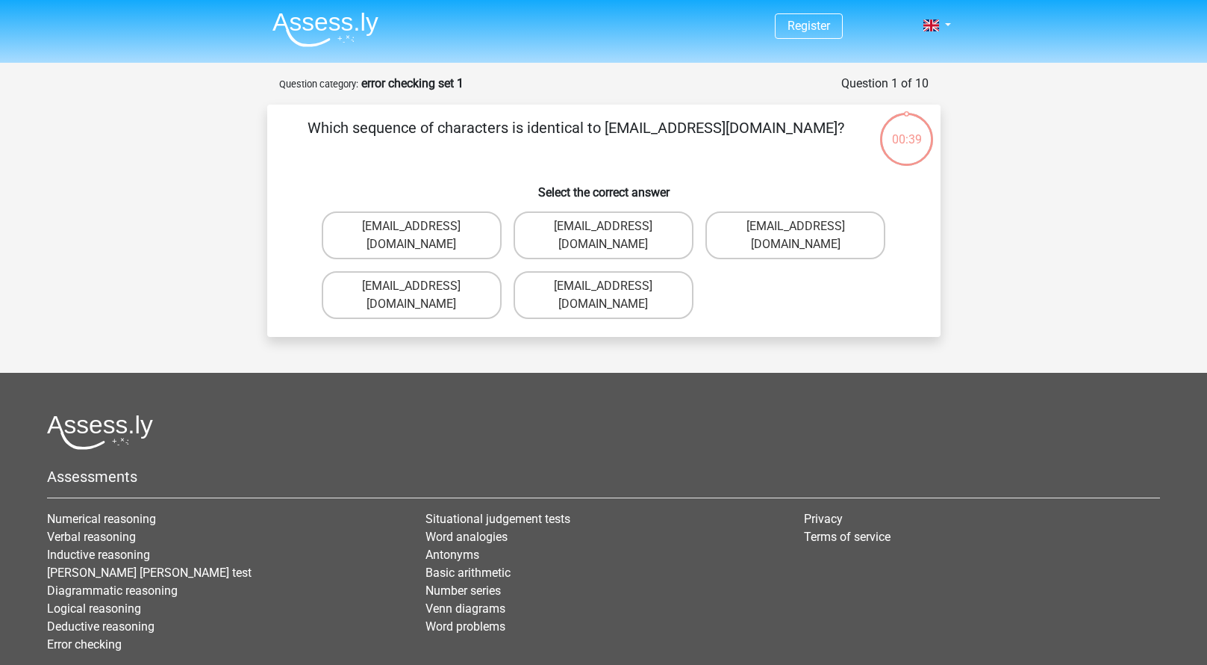
scroll to position [44, 0]
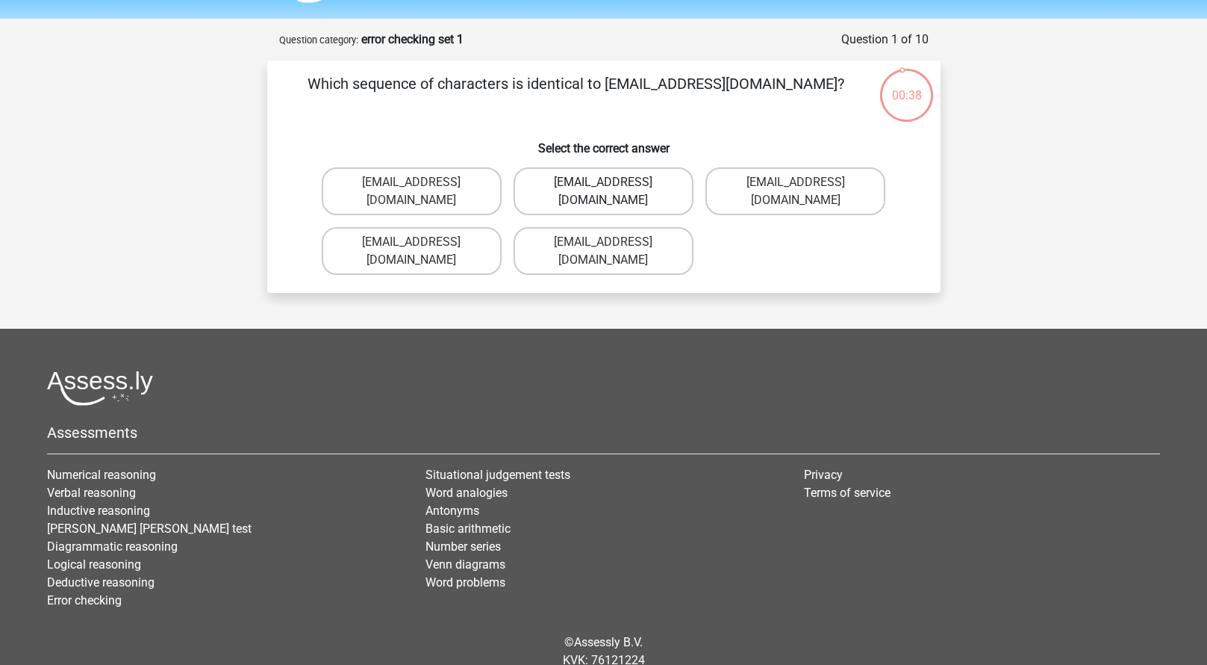
click at [559, 180] on label "[EMAIL_ADDRESS][DOMAIN_NAME]" at bounding box center [604, 191] width 180 height 48
click at [603, 182] on input "[EMAIL_ADDRESS][DOMAIN_NAME]" at bounding box center [608, 187] width 10 height 10
radio input "true"
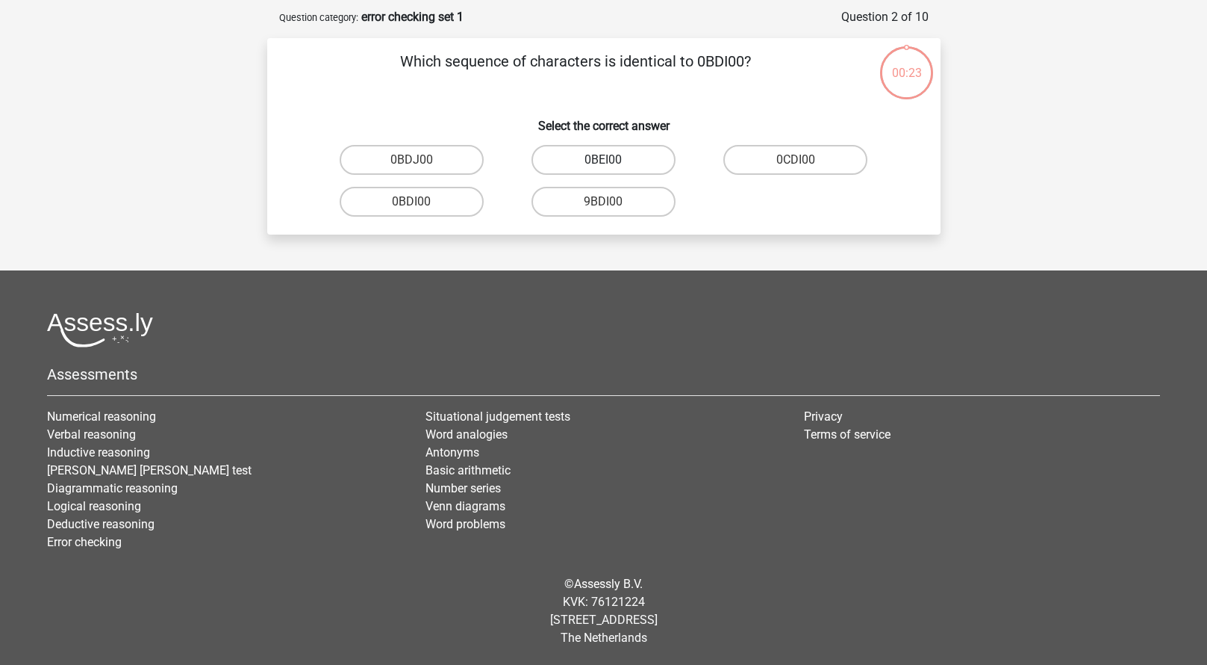
click at [571, 162] on label "0BEI00" at bounding box center [604, 160] width 144 height 30
click at [603, 162] on input "0BEI00" at bounding box center [608, 165] width 10 height 10
radio input "true"
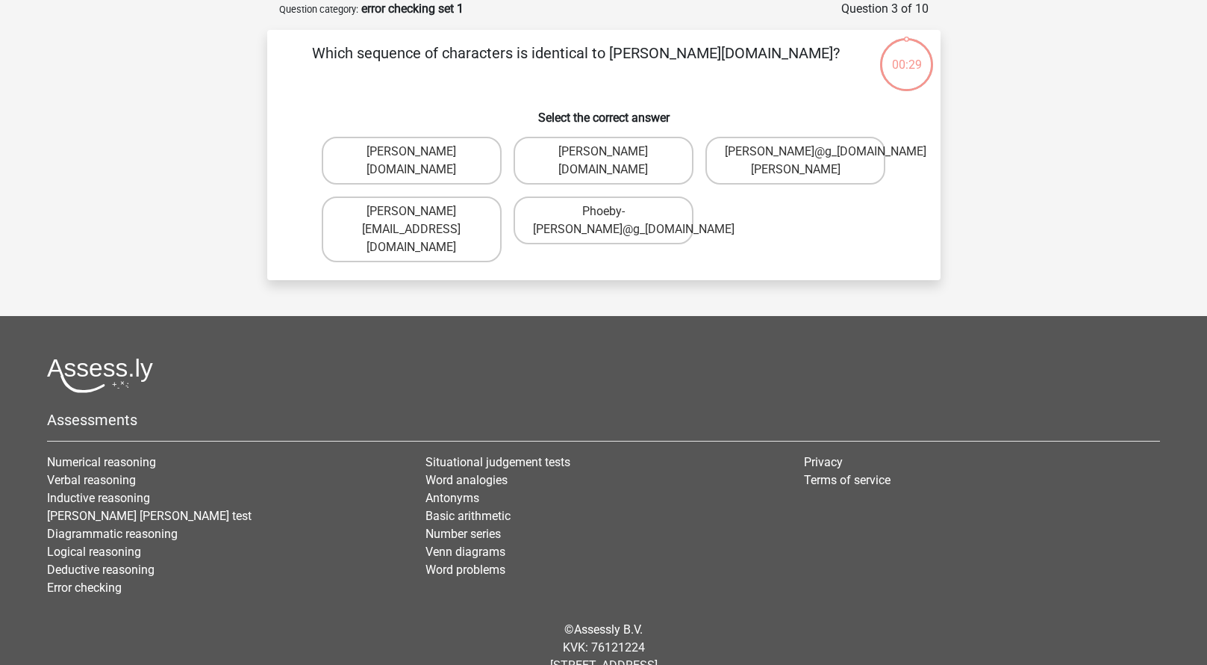
click at [571, 162] on label "[PERSON_NAME][DOMAIN_NAME]" at bounding box center [604, 161] width 180 height 48
click at [603, 161] on input "[PERSON_NAME][DOMAIN_NAME]" at bounding box center [608, 157] width 10 height 10
radio input "true"
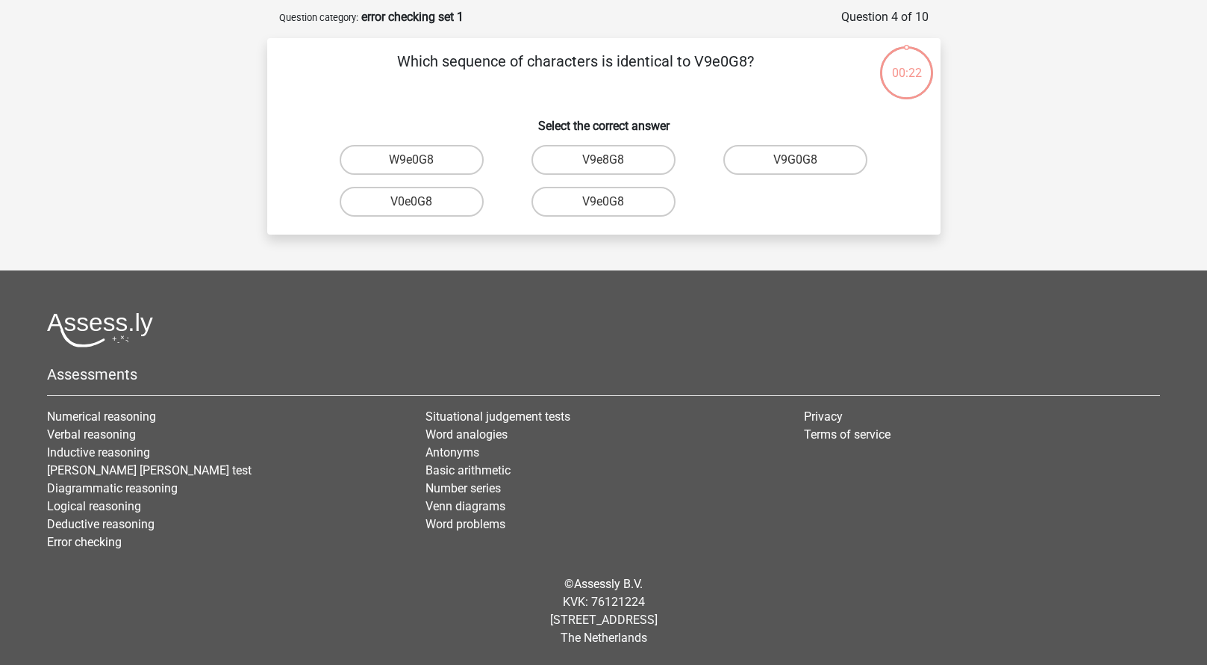
scroll to position [66, 0]
click at [571, 159] on label "V9e8G8" at bounding box center [604, 160] width 144 height 30
click at [603, 160] on input "V9e8G8" at bounding box center [608, 165] width 10 height 10
radio input "true"
click at [572, 158] on label "91051S" at bounding box center [604, 160] width 144 height 30
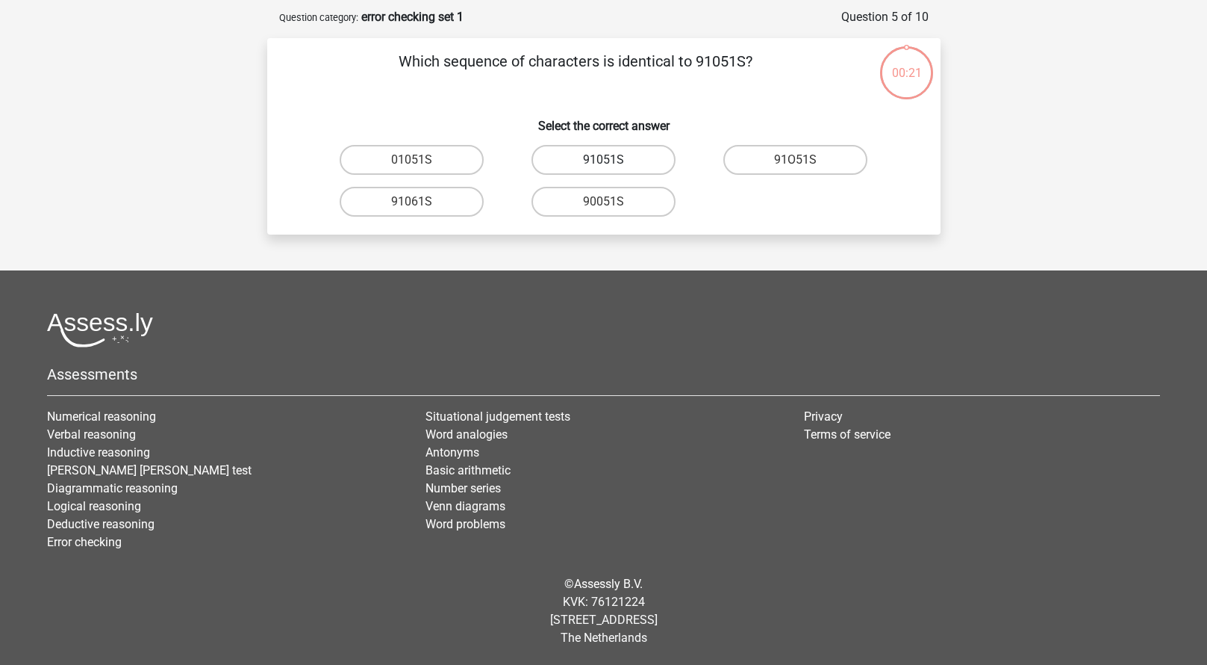
click at [603, 160] on input "91051S" at bounding box center [608, 165] width 10 height 10
radio input "true"
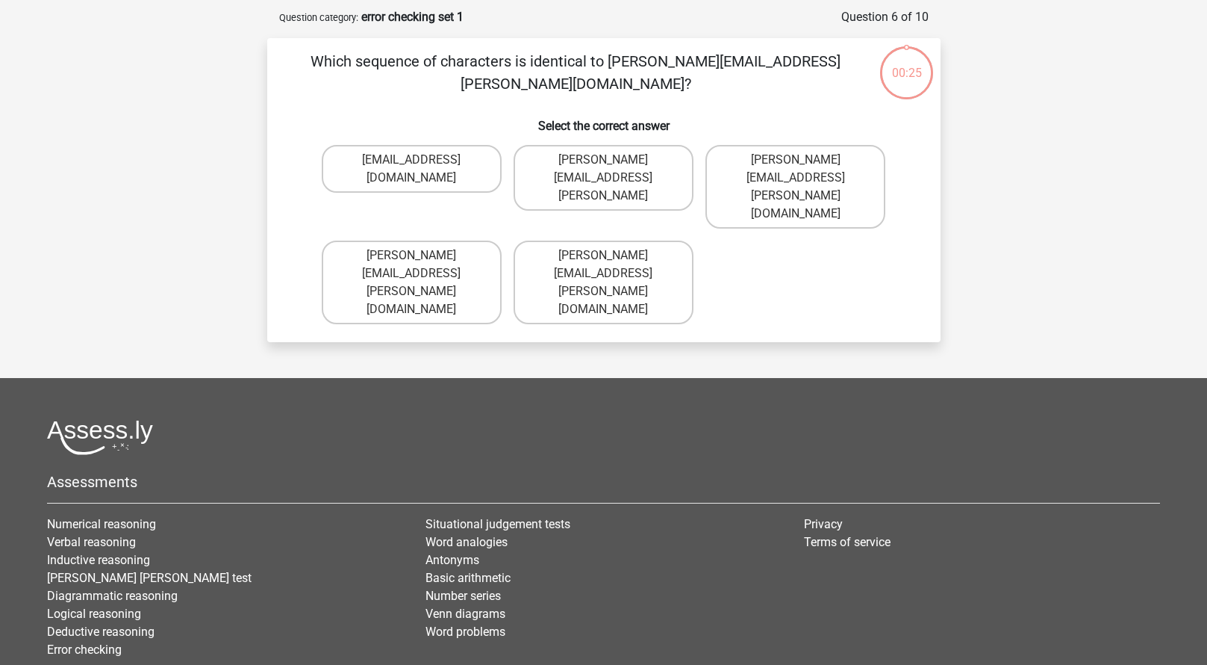
click at [572, 158] on label "Connor.Paterson@mailme.coo" at bounding box center [604, 178] width 180 height 66
click at [603, 160] on input "Connor.Paterson@mailme.coo" at bounding box center [608, 165] width 10 height 10
radio input "true"
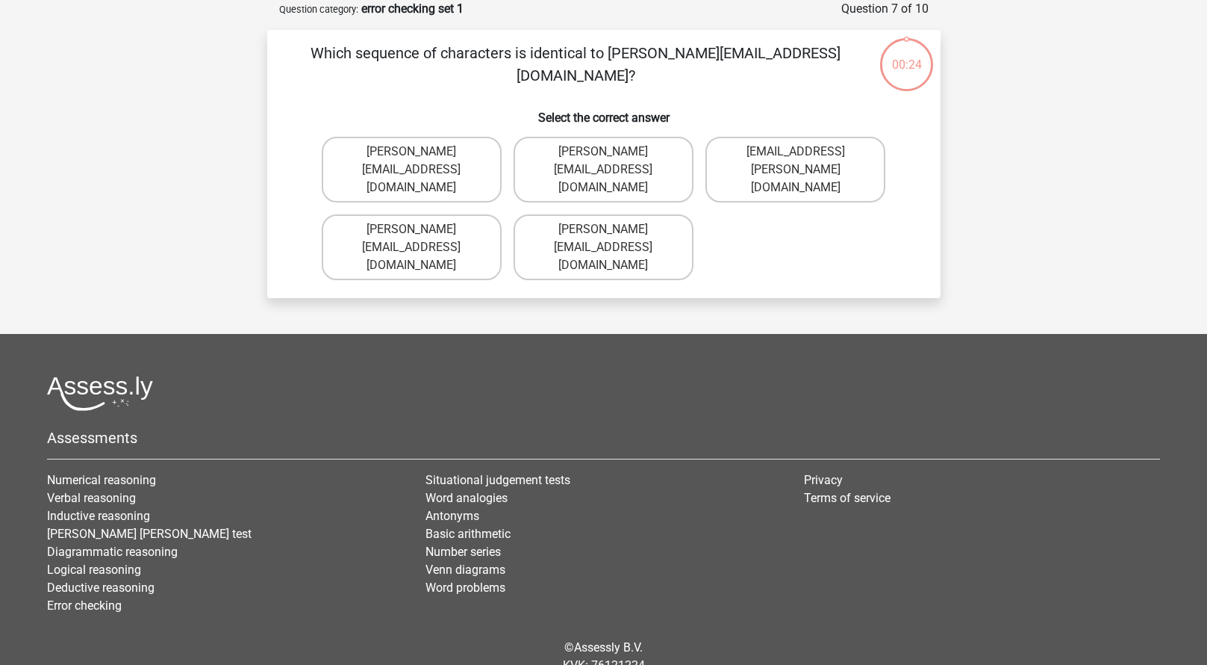
click at [572, 158] on label "Ava-Carroll@mailme.uk.com" at bounding box center [604, 170] width 180 height 66
click at [603, 158] on input "Ava-Carroll@mailme.uk.com" at bounding box center [608, 157] width 10 height 10
radio input "true"
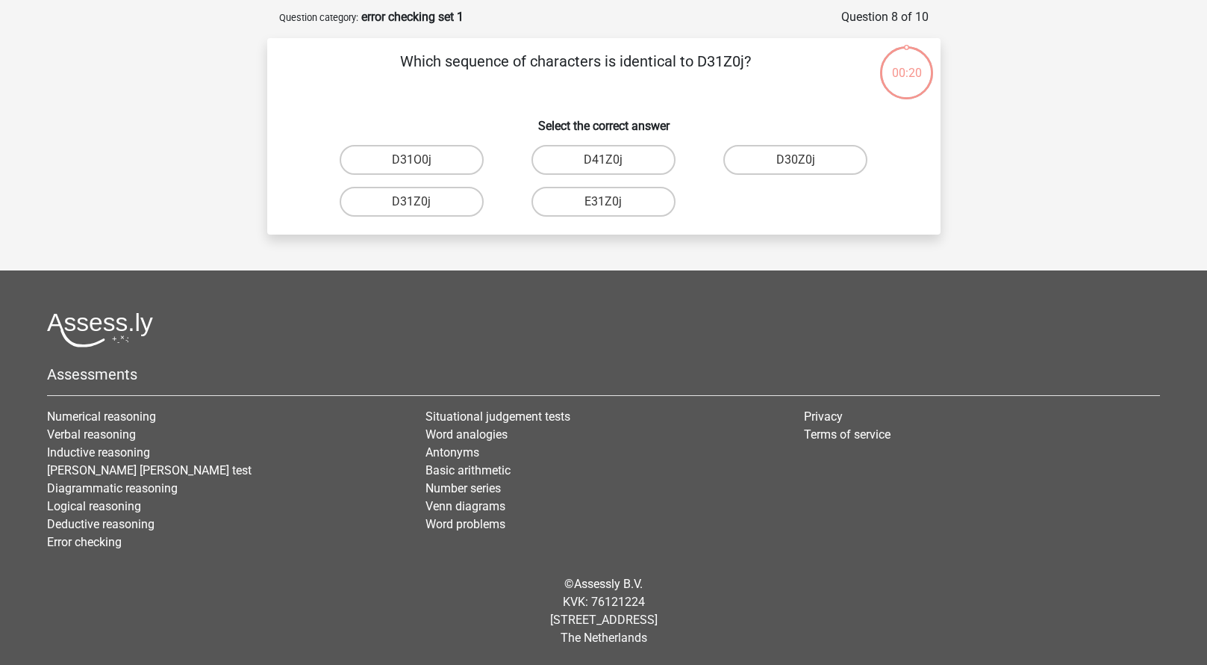
click at [572, 158] on label "D41Z0j" at bounding box center [604, 160] width 144 height 30
click at [603, 160] on input "D41Z0j" at bounding box center [608, 165] width 10 height 10
radio input "true"
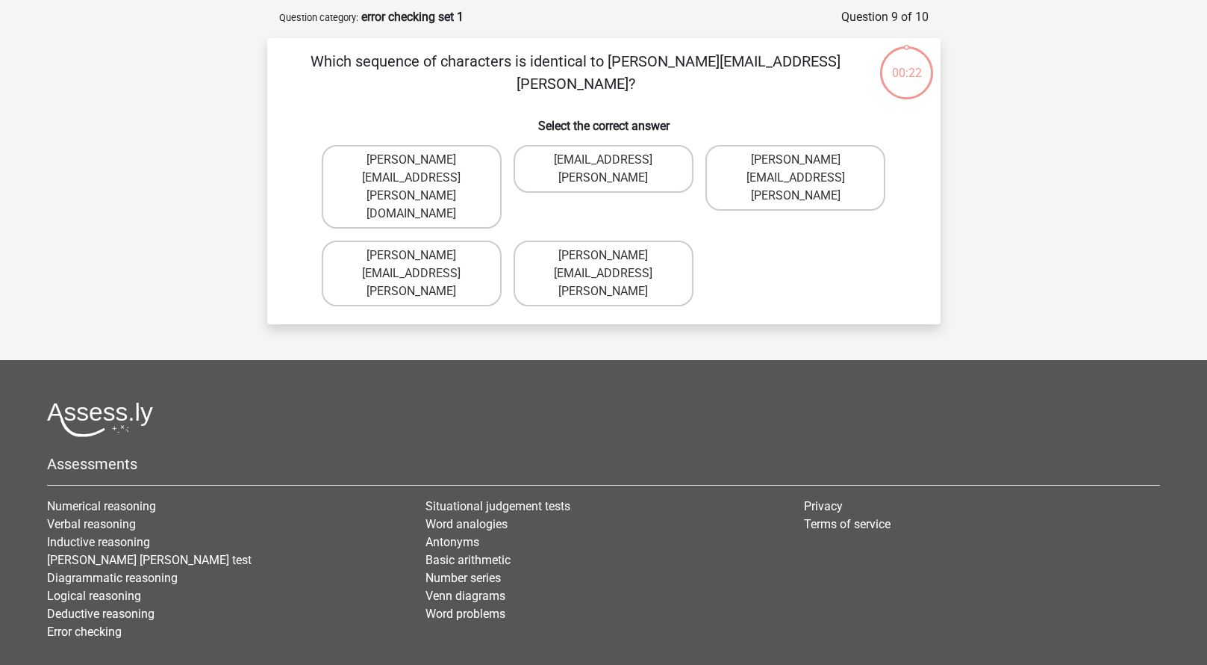
click at [572, 158] on label "Athuro.Bradley@mailme.coo" at bounding box center [604, 169] width 180 height 48
click at [603, 160] on input "Athuro.Bradley@mailme.coo" at bounding box center [608, 165] width 10 height 10
radio input "true"
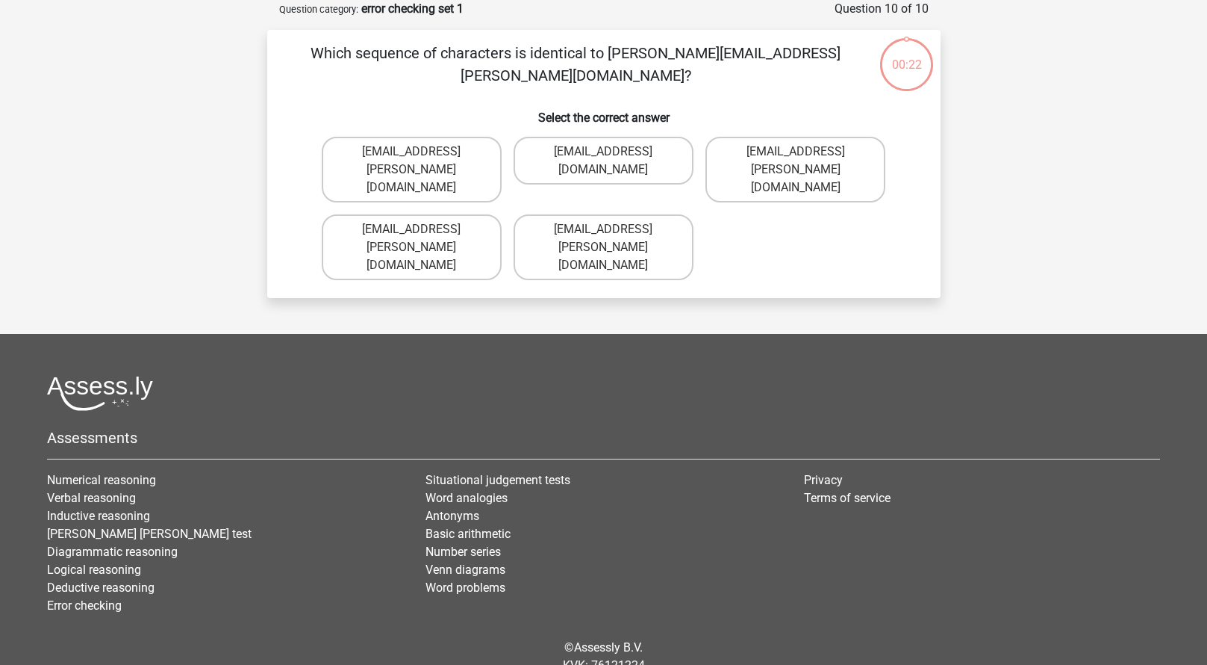
click at [572, 158] on label "Theo+Sadller@Gmail.uk.com" at bounding box center [604, 161] width 180 height 48
click at [603, 158] on input "Theo+Sadller@Gmail.uk.com" at bounding box center [608, 157] width 10 height 10
radio input "true"
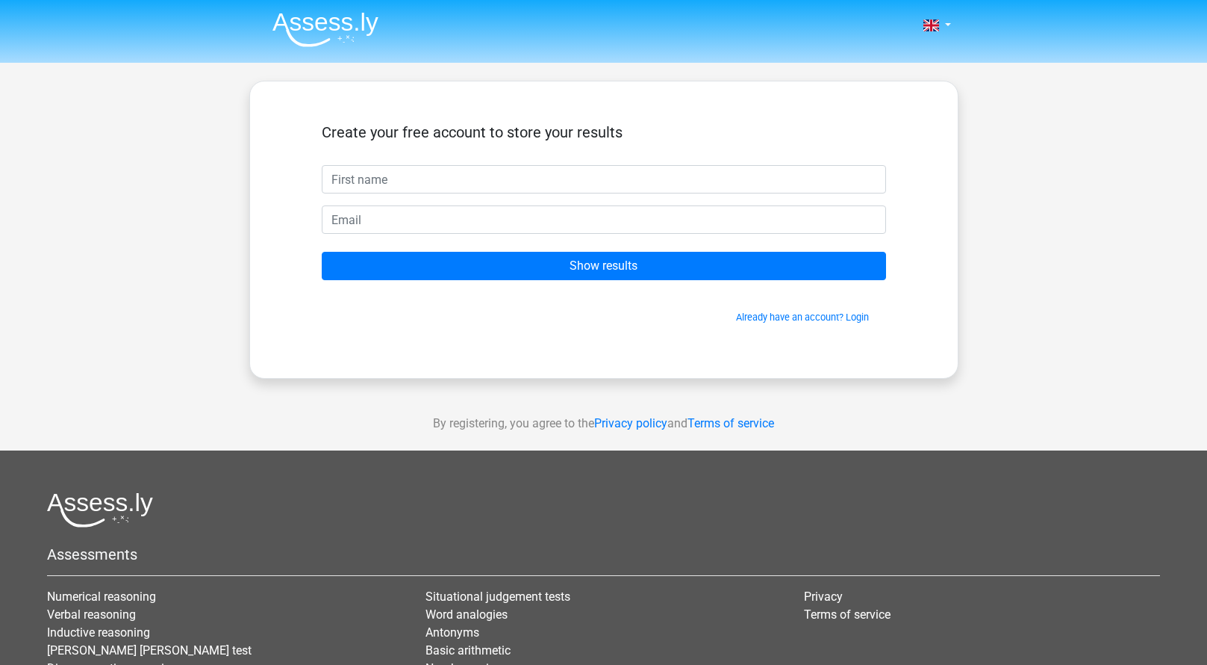
click at [578, 156] on div "Create your free account to store your results" at bounding box center [604, 144] width 565 height 42
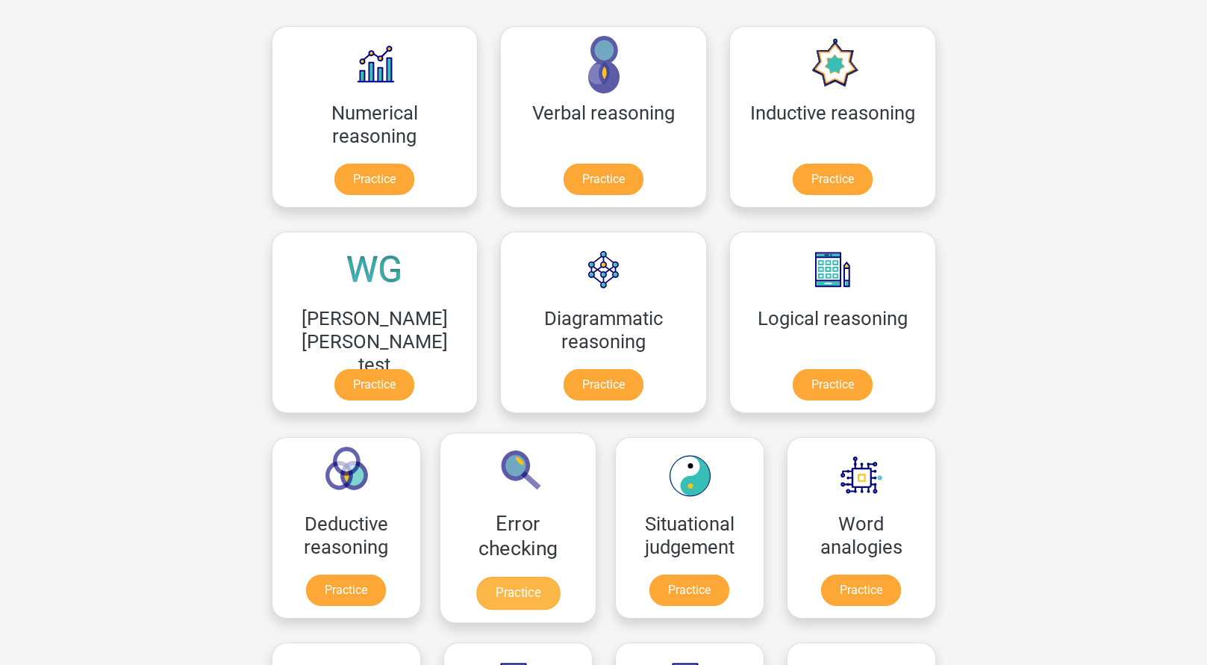
scroll to position [224, 0]
click at [559, 576] on link "Practice" at bounding box center [518, 592] width 84 height 33
